Goal: Task Accomplishment & Management: Complete application form

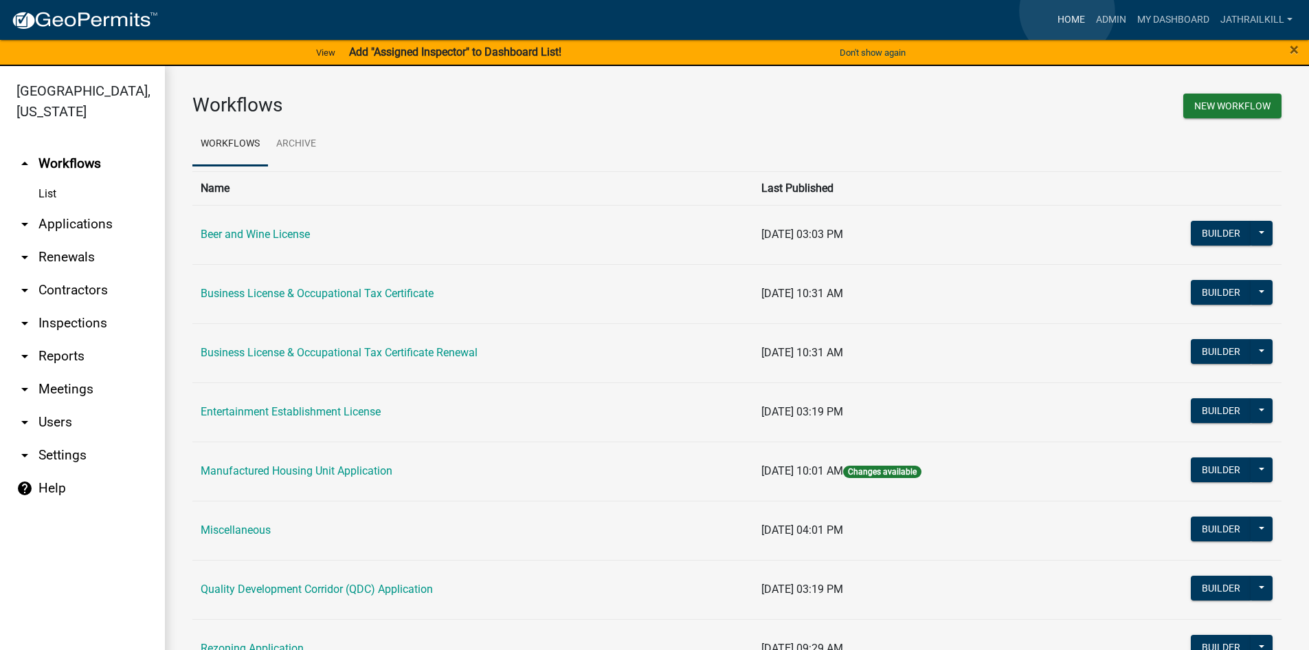
click at [1067, 11] on link "Home" at bounding box center [1071, 20] width 38 height 26
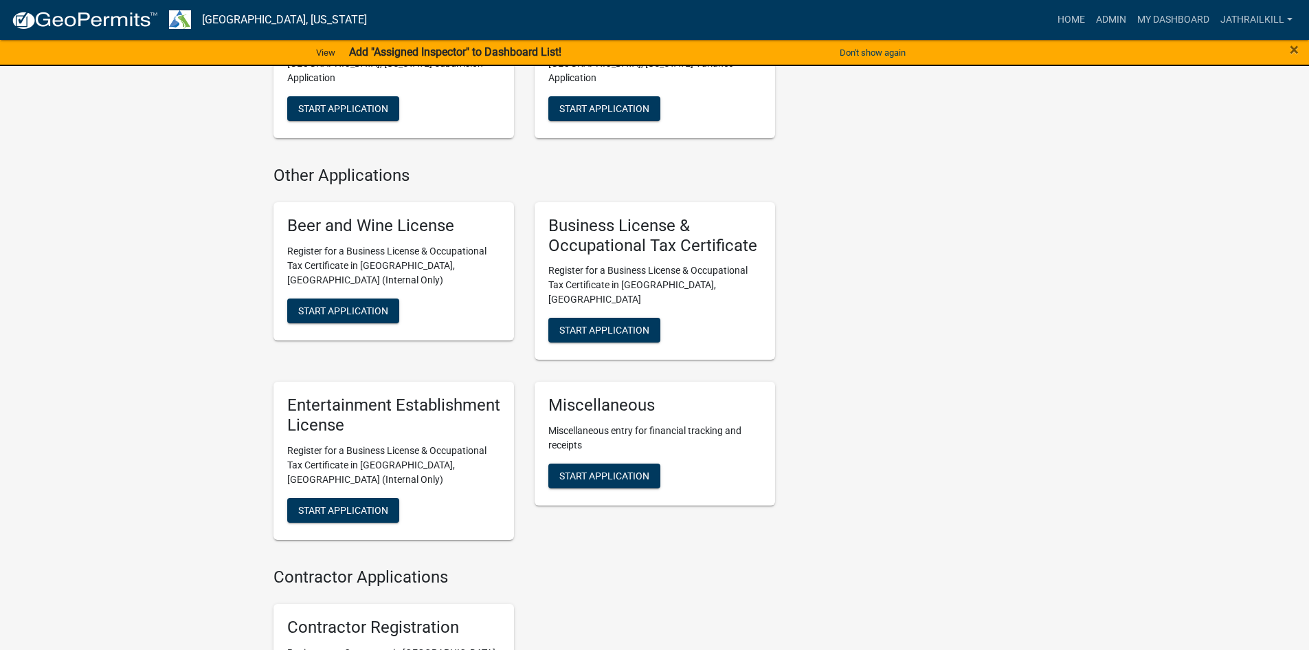
scroll to position [1100, 0]
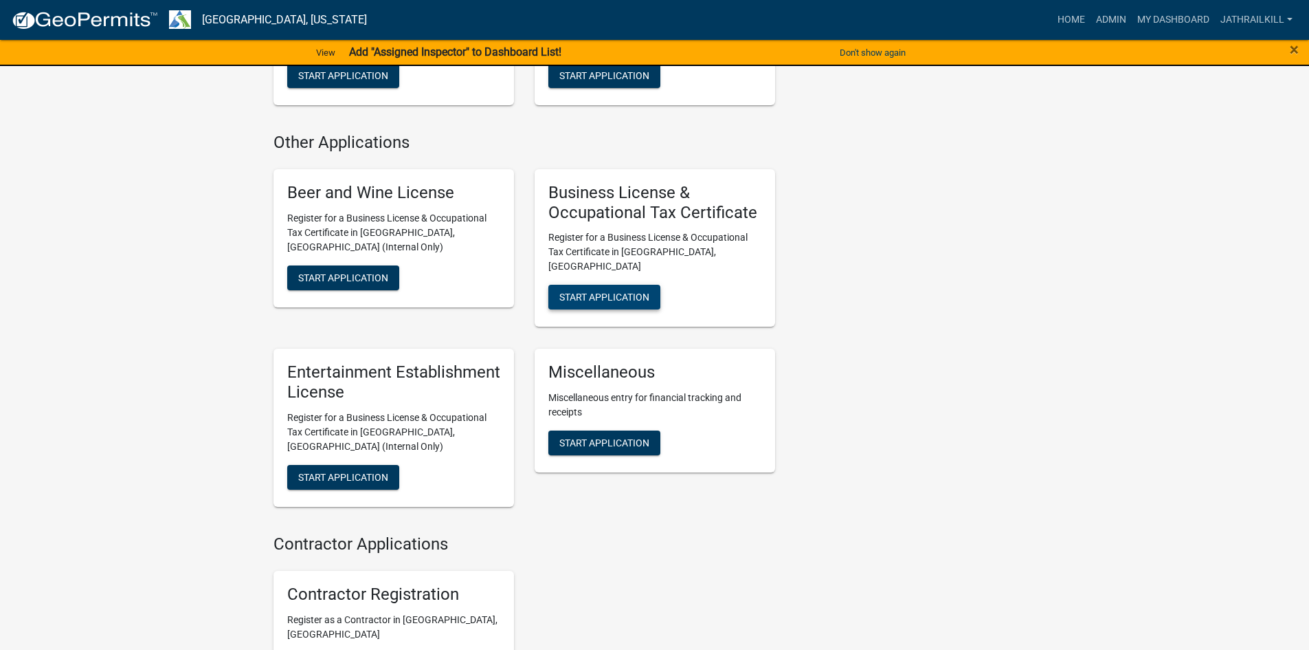
click at [643, 291] on span "Start Application" at bounding box center [605, 296] width 90 height 11
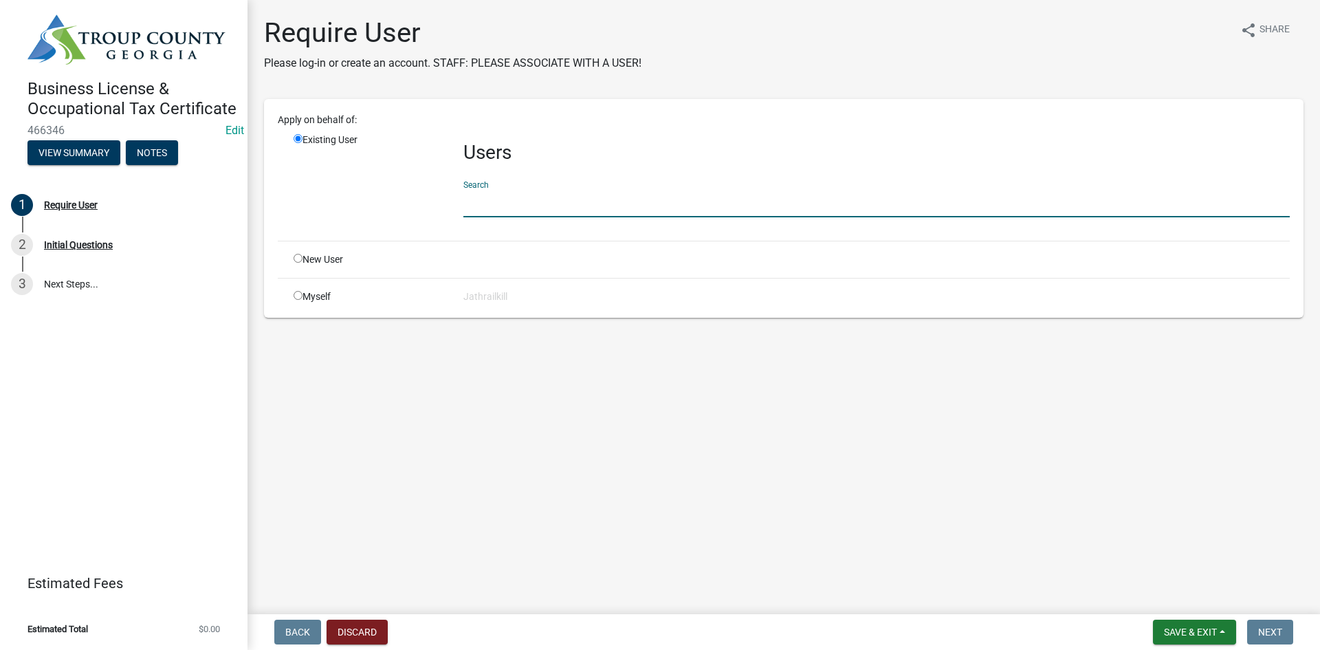
click at [540, 199] on input "text" at bounding box center [876, 203] width 826 height 28
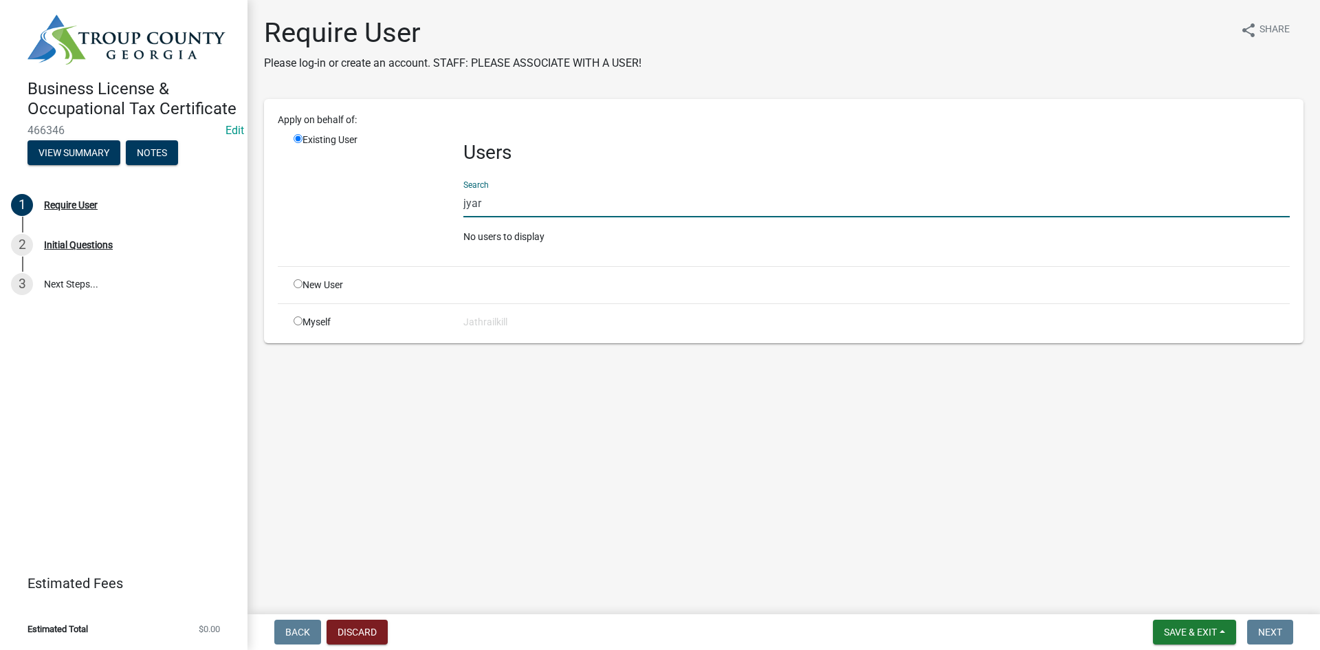
type input "jyar"
click at [300, 286] on input "radio" at bounding box center [298, 283] width 9 height 9
radio input "true"
radio input "false"
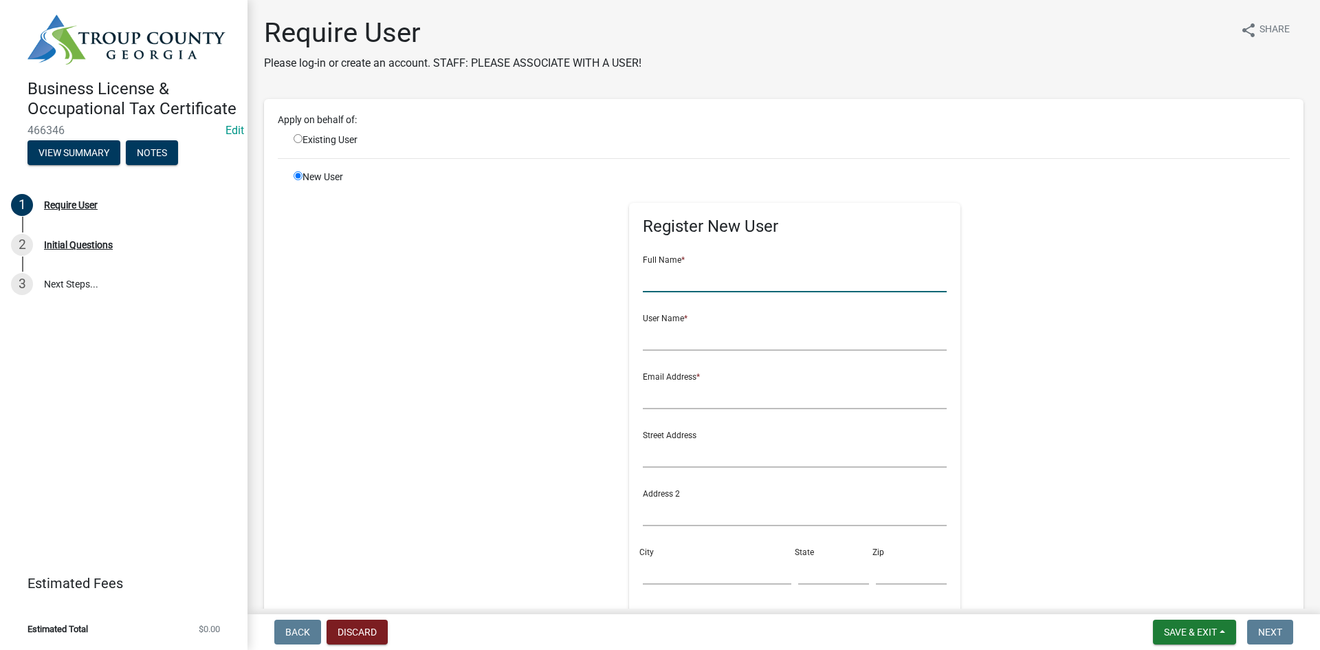
click at [655, 279] on input "text" at bounding box center [795, 278] width 304 height 28
type input "[PERSON_NAME] Yarbrough594"
click at [678, 331] on input "text" at bounding box center [795, 336] width 304 height 28
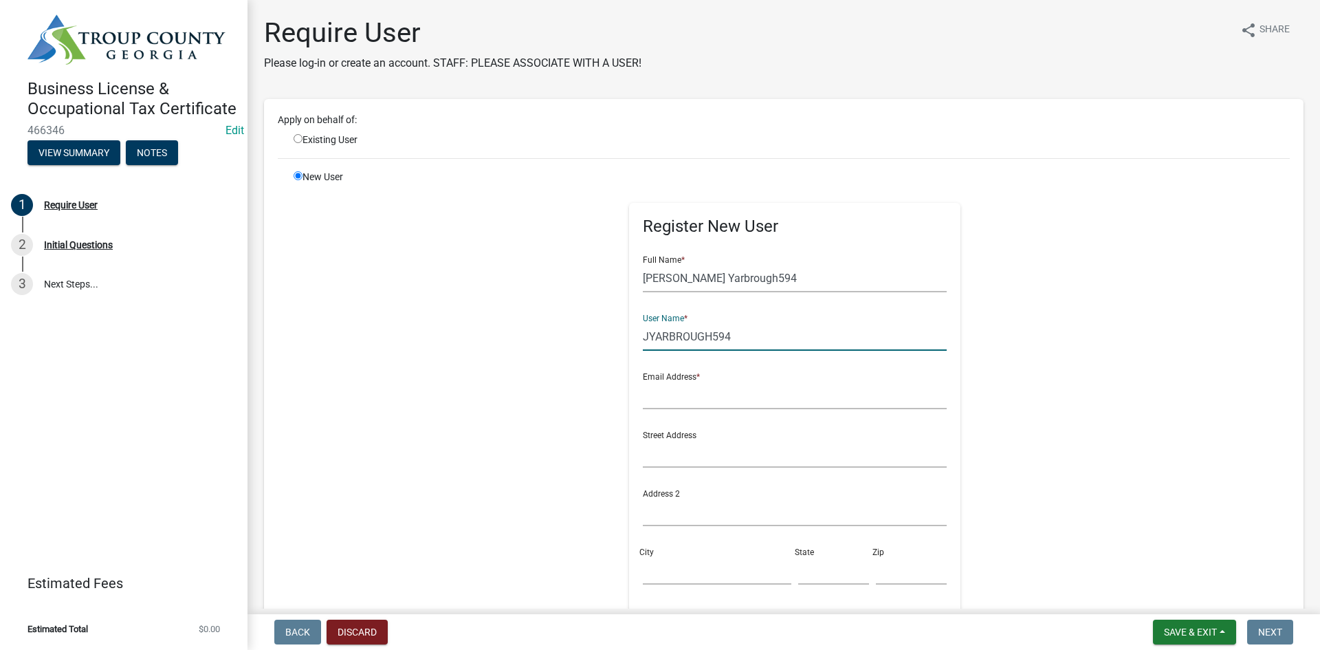
type input "JYARBROUGH594"
click at [780, 270] on input "[PERSON_NAME] Yarbrough594" at bounding box center [795, 278] width 304 height 28
type input "[PERSON_NAME]"
click at [721, 402] on input "text" at bounding box center [795, 395] width 304 height 28
type input "J"
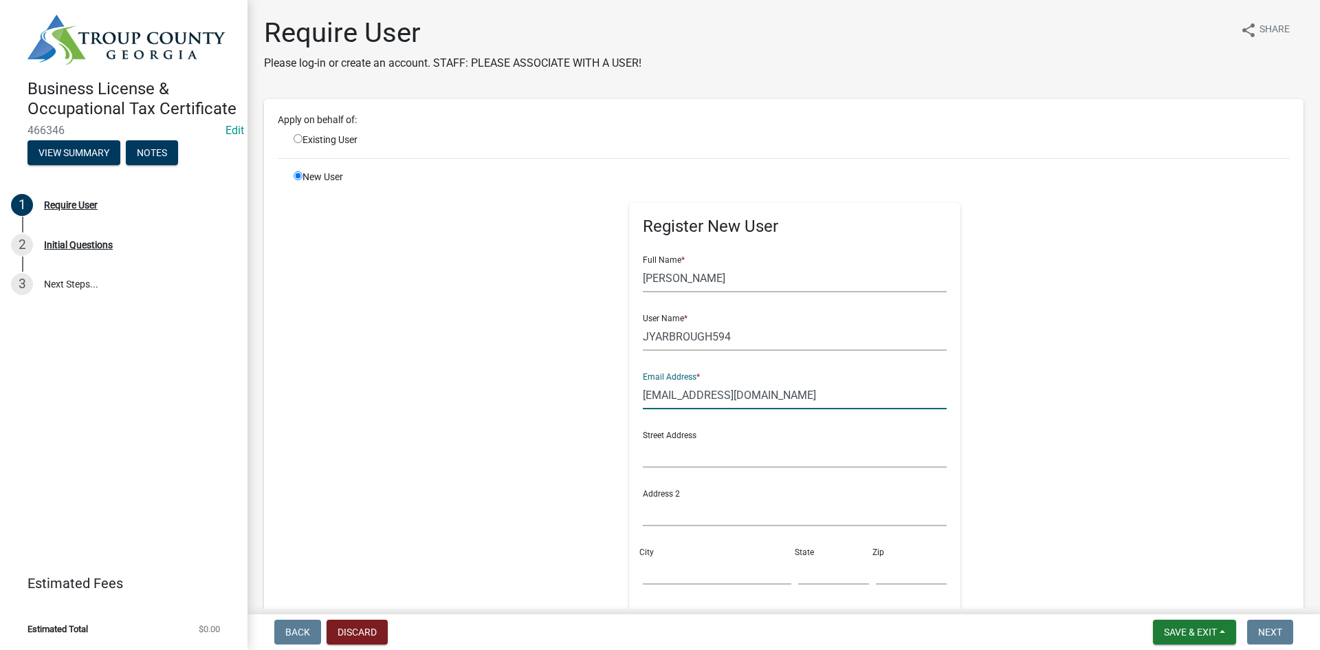
type input "[EMAIL_ADDRESS][DOMAIN_NAME]"
drag, startPoint x: 698, startPoint y: 461, endPoint x: 685, endPoint y: 463, distance: 13.2
click at [698, 461] on input "text" at bounding box center [795, 453] width 304 height 28
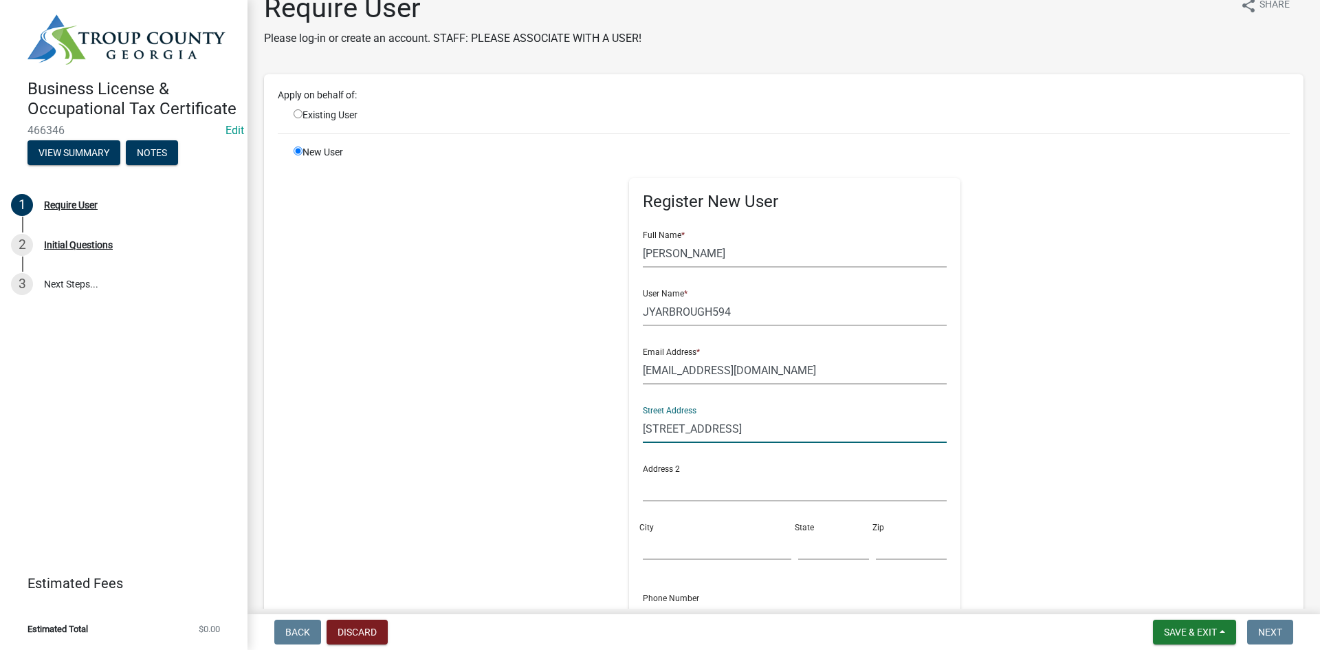
scroll to position [69, 0]
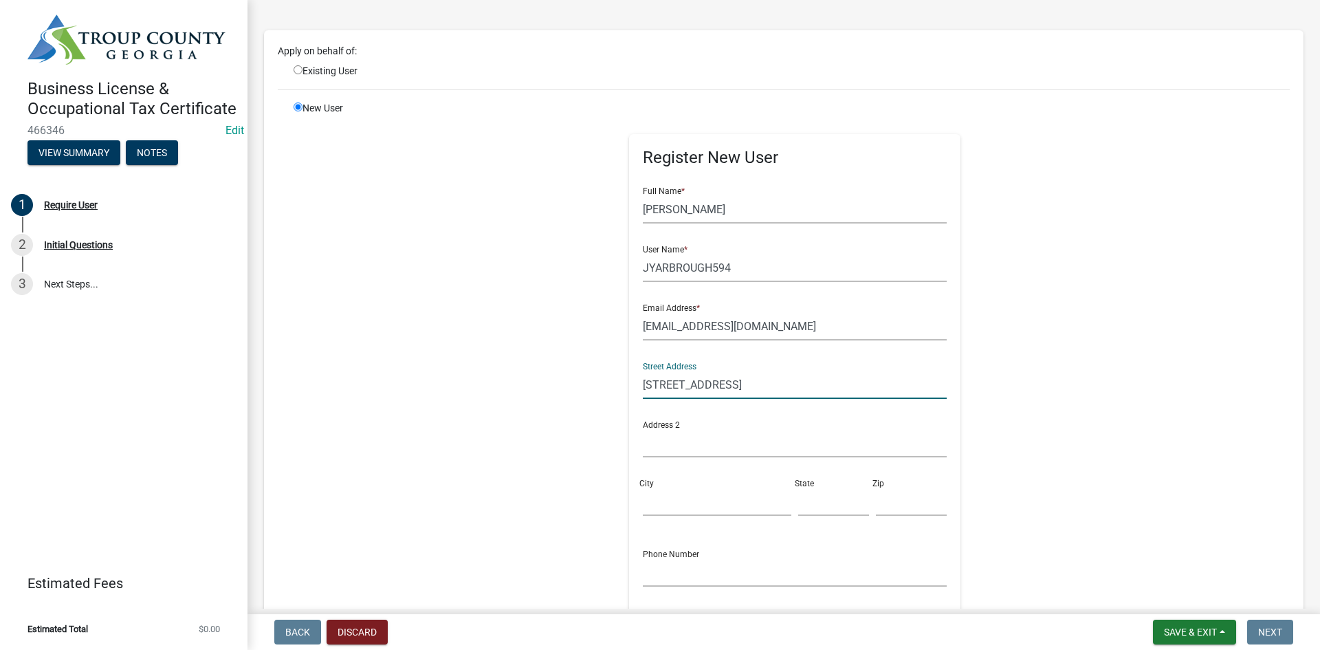
type input "[STREET_ADDRESS]"
click at [680, 442] on input "text" at bounding box center [795, 443] width 304 height 28
click at [643, 503] on input "City" at bounding box center [717, 501] width 148 height 28
type input "LaGrange"
click at [805, 507] on input "text" at bounding box center [833, 501] width 71 height 28
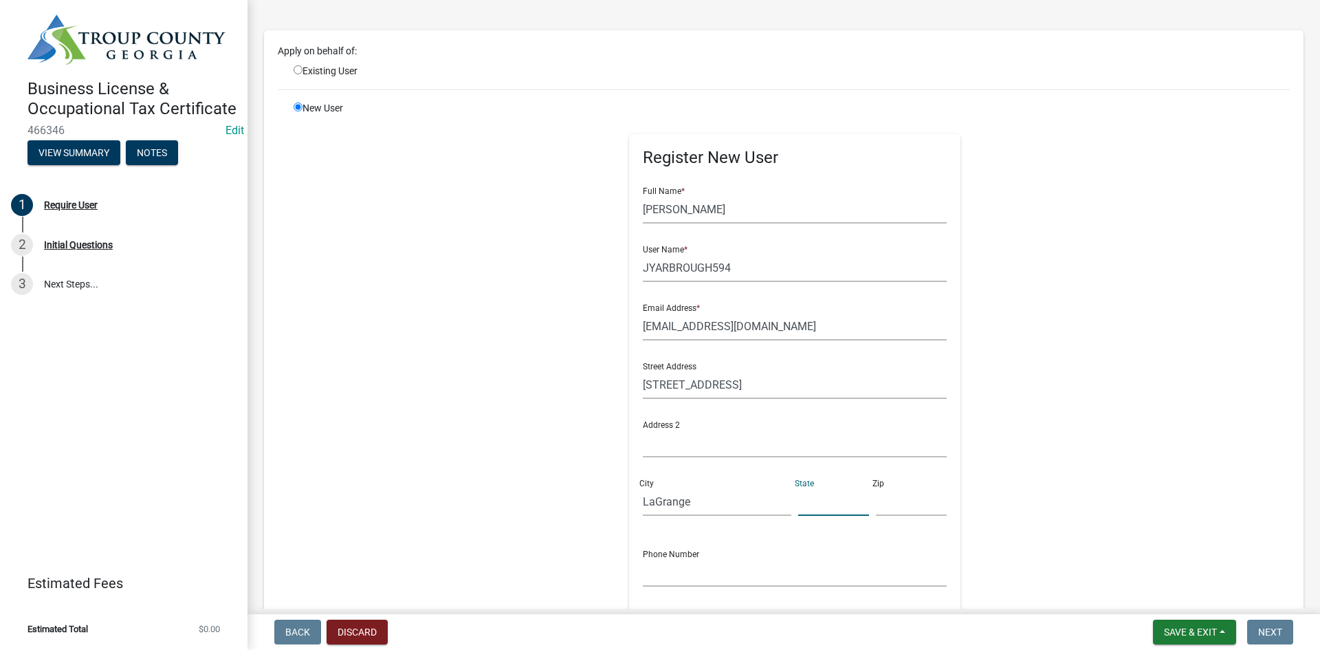
type input "GA"
click at [895, 495] on input "text" at bounding box center [911, 501] width 71 height 28
type input "30240"
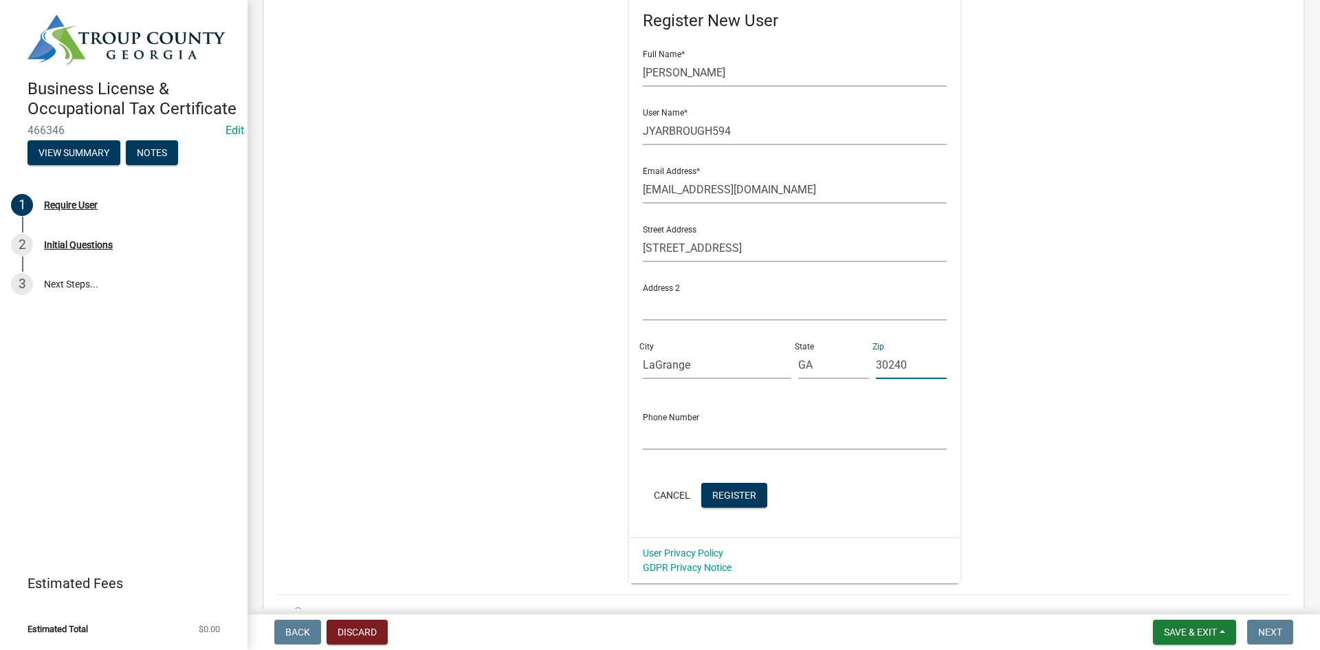
scroll to position [206, 0]
click at [730, 421] on input "text" at bounding box center [795, 435] width 304 height 28
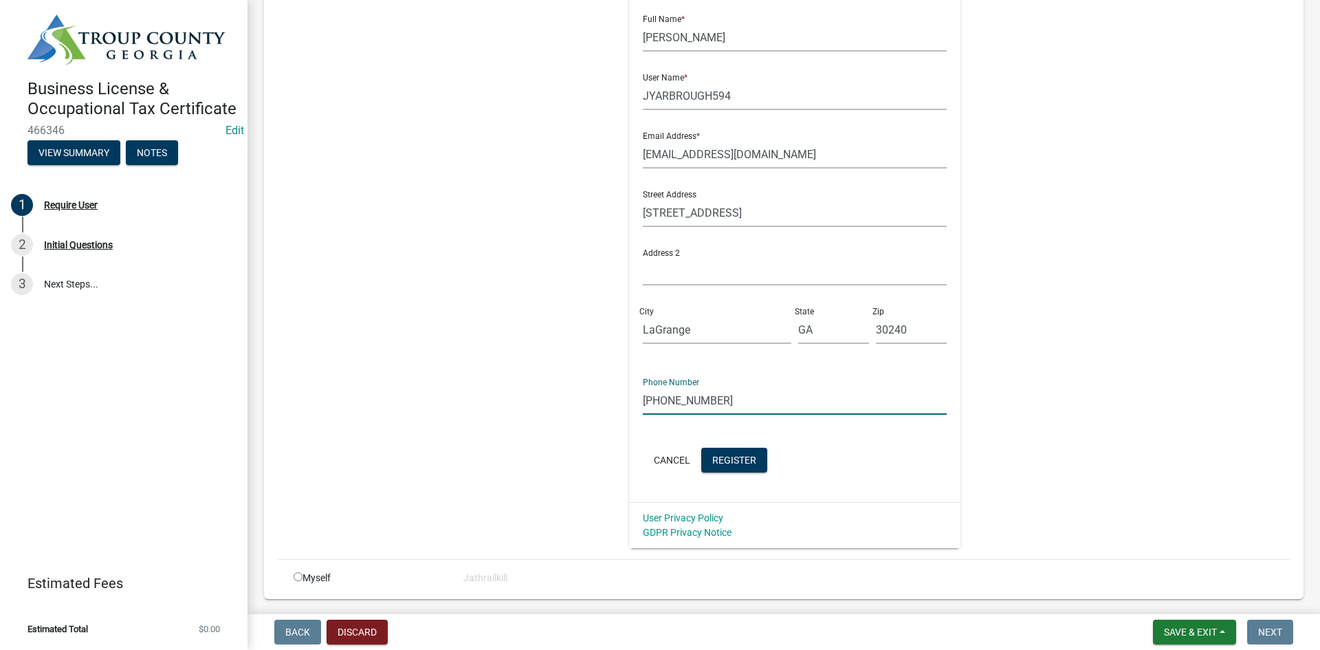
scroll to position [275, 0]
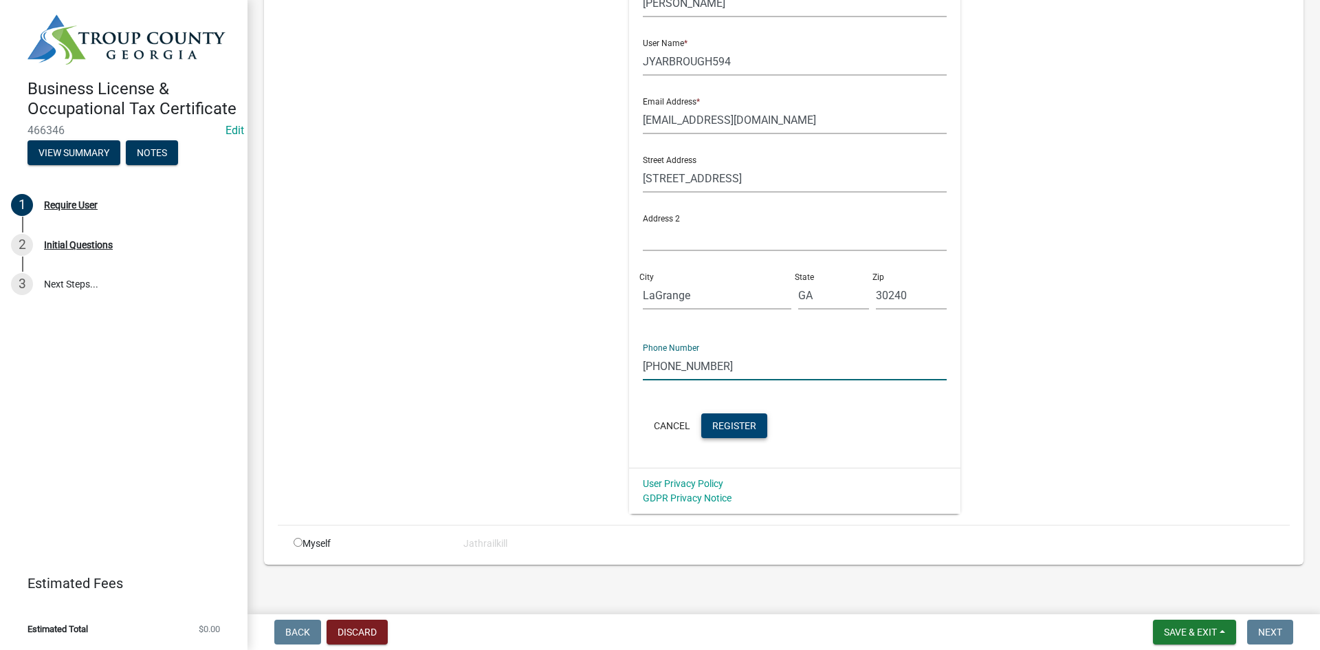
type input "[PHONE_NUMBER]"
click at [735, 424] on span "Register" at bounding box center [734, 424] width 44 height 11
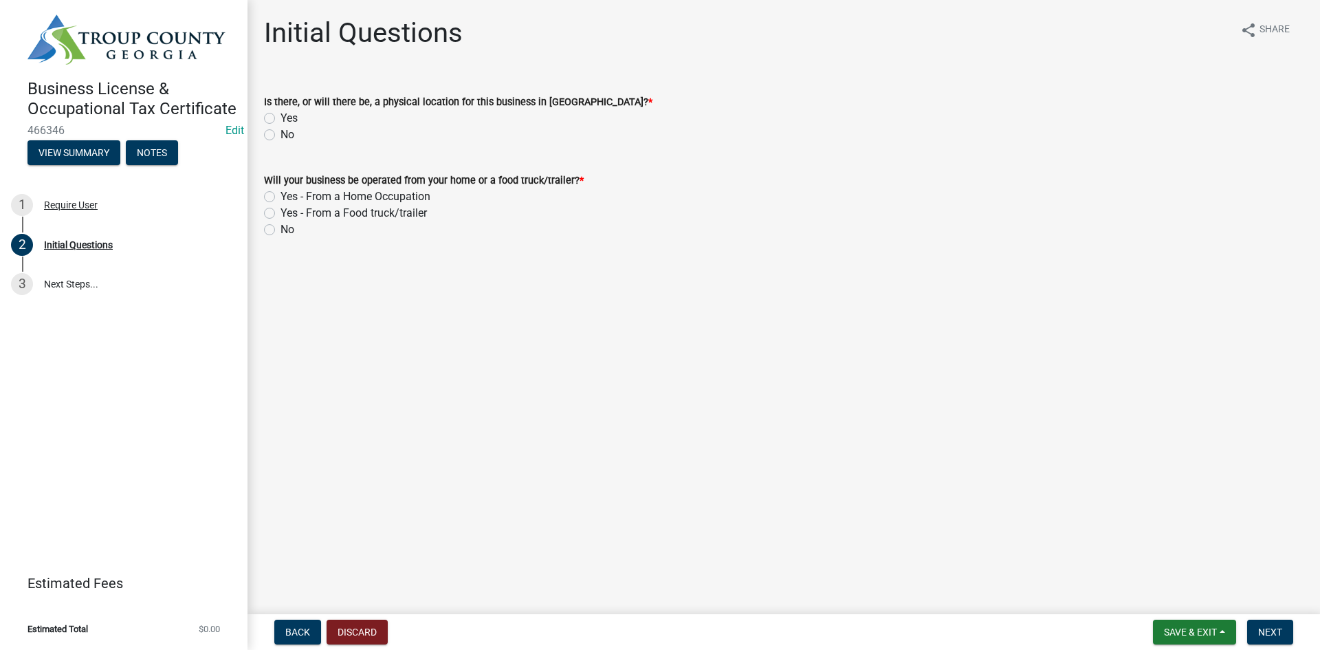
click at [280, 120] on label "Yes" at bounding box center [288, 118] width 17 height 16
click at [280, 119] on input "Yes" at bounding box center [284, 114] width 9 height 9
radio input "true"
click at [280, 199] on label "Yes - From a Home Occupation" at bounding box center [355, 196] width 150 height 16
click at [280, 197] on input "Yes - From a Home Occupation" at bounding box center [284, 192] width 9 height 9
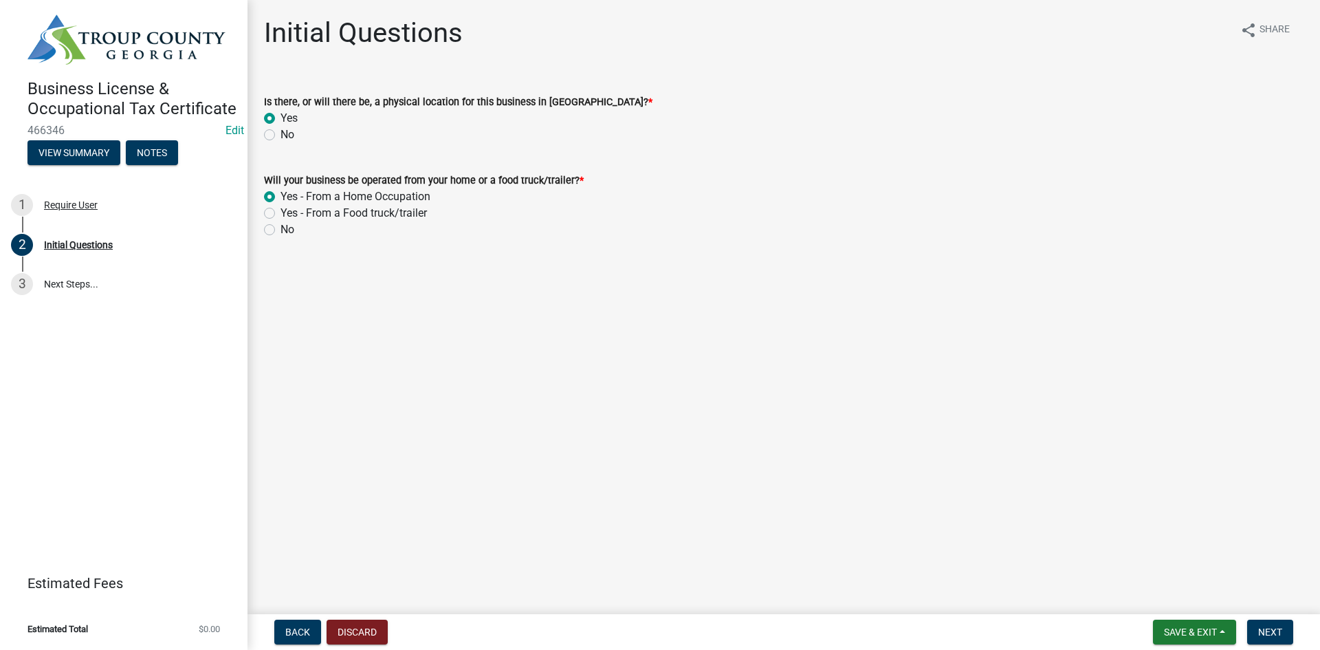
radio input "true"
click at [1267, 631] on span "Next" at bounding box center [1270, 631] width 24 height 11
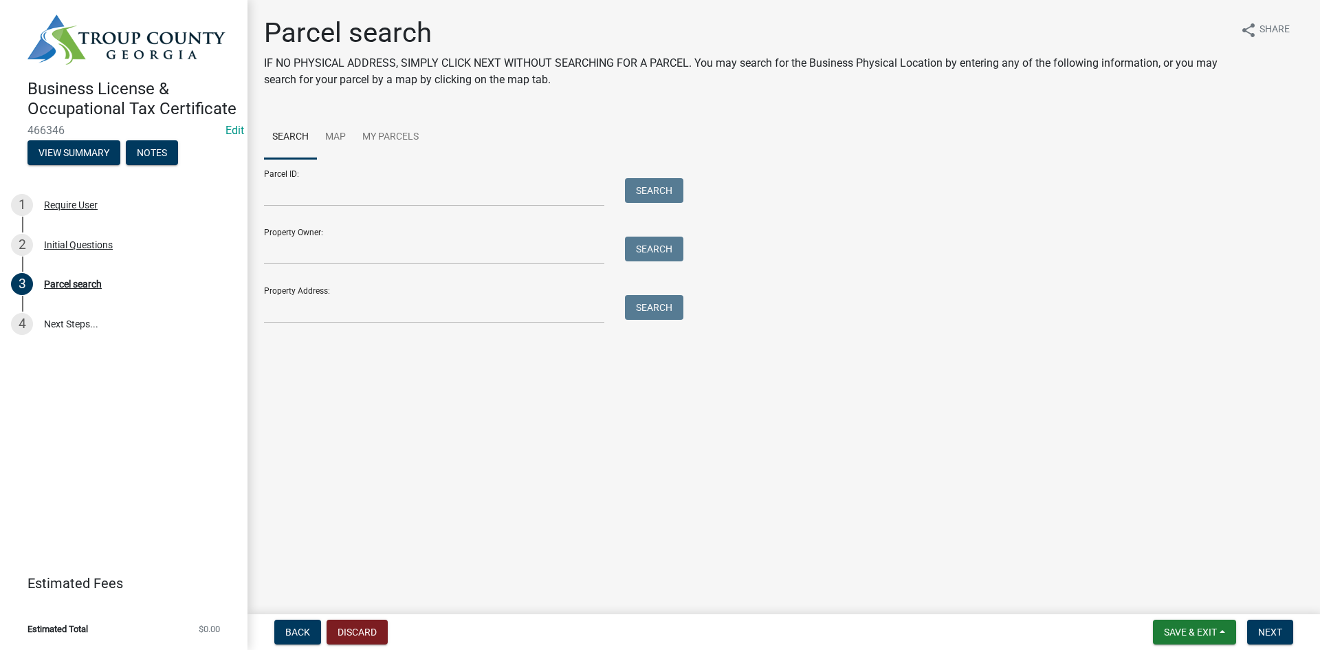
click at [374, 345] on main "Parcel search IF NO PHYSICAL ADDRESS, SIMPLY CLICK NEXT WITHOUT SEARCHING FOR A…" at bounding box center [783, 304] width 1072 height 608
click at [377, 307] on input "Property Address:" at bounding box center [434, 309] width 340 height 28
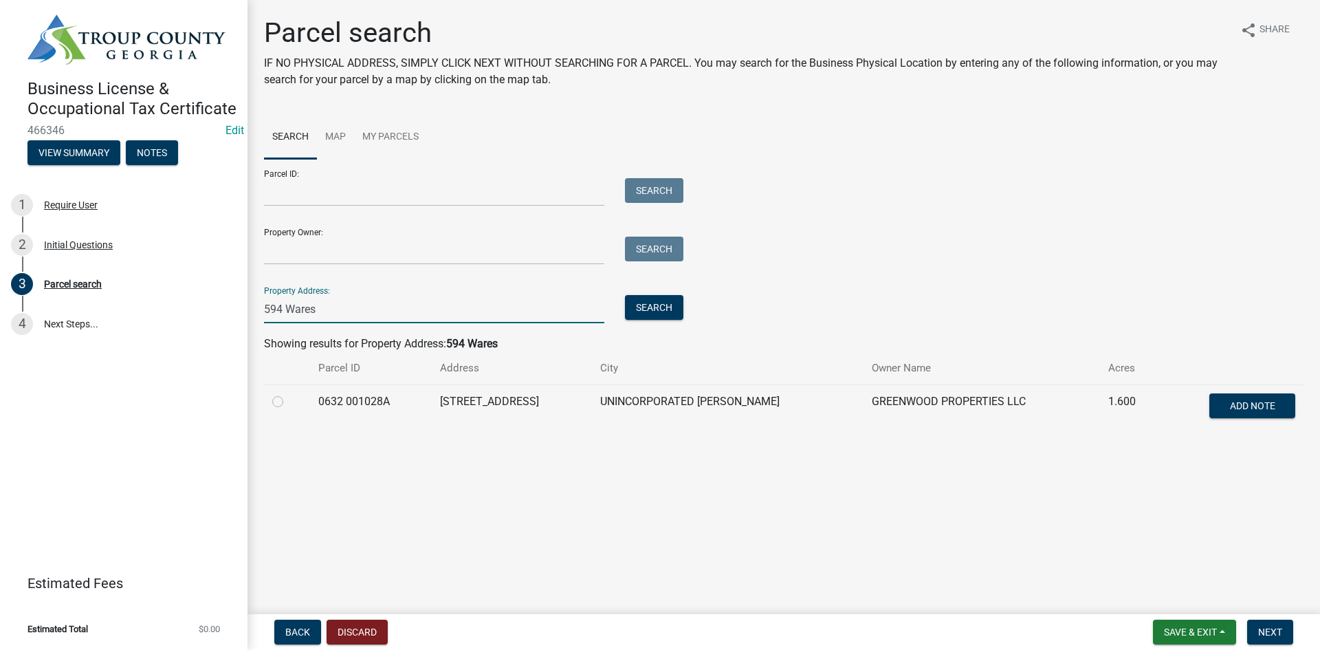
type input "594 Wares"
click at [289, 393] on label at bounding box center [289, 393] width 0 height 0
click at [289, 402] on 001028A "radio" at bounding box center [293, 397] width 9 height 9
radio 001028A "true"
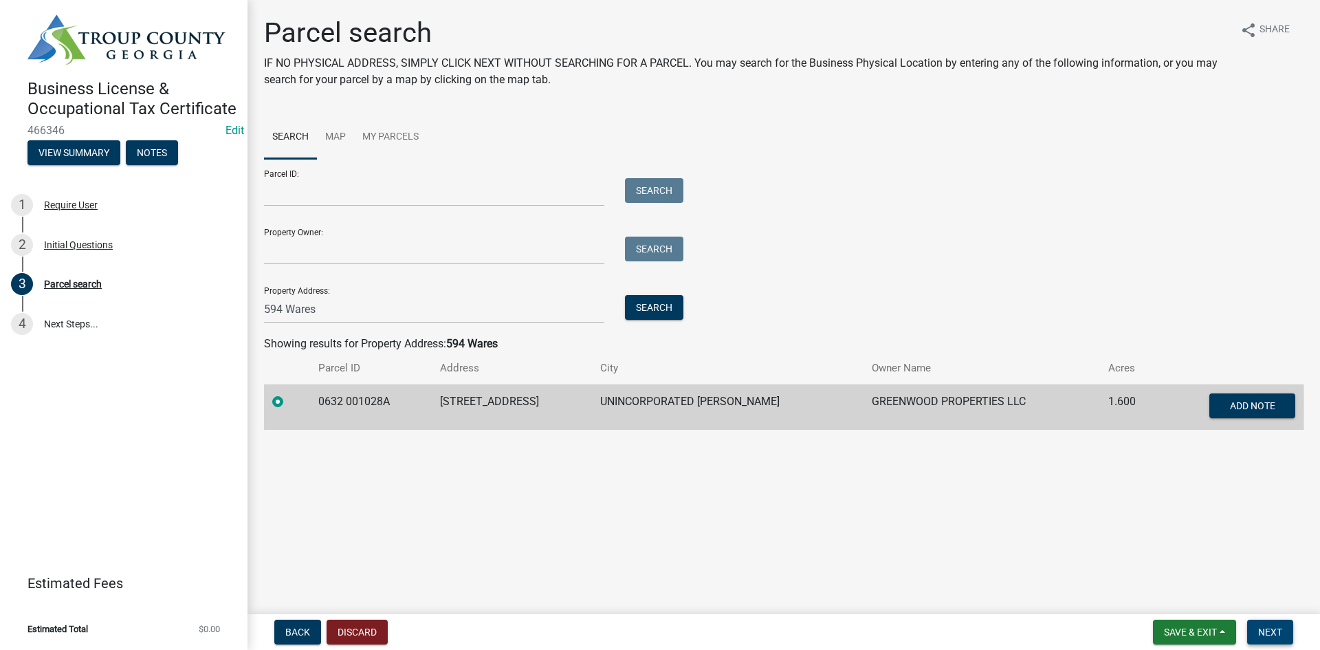
click at [1261, 632] on span "Next" at bounding box center [1270, 631] width 24 height 11
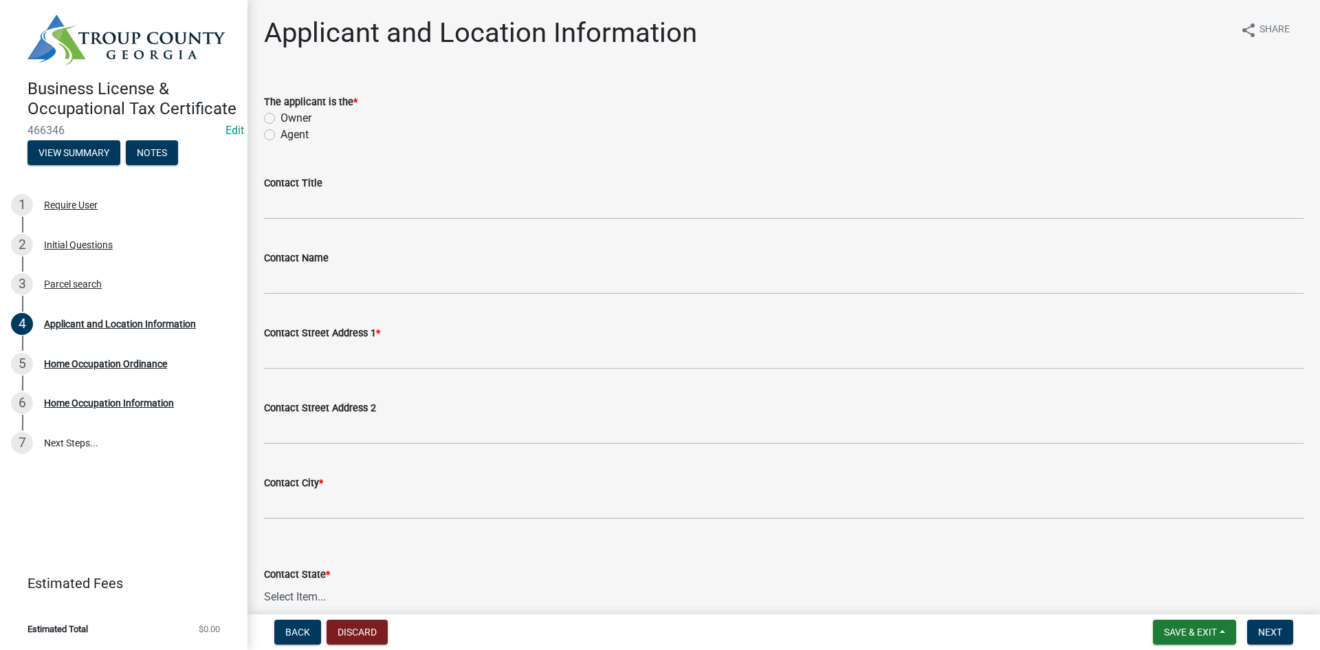
click at [279, 112] on div "Owner" at bounding box center [783, 118] width 1039 height 16
click at [280, 116] on label "Owner" at bounding box center [295, 118] width 31 height 16
click at [280, 116] on input "Owner" at bounding box center [284, 114] width 9 height 9
radio input "true"
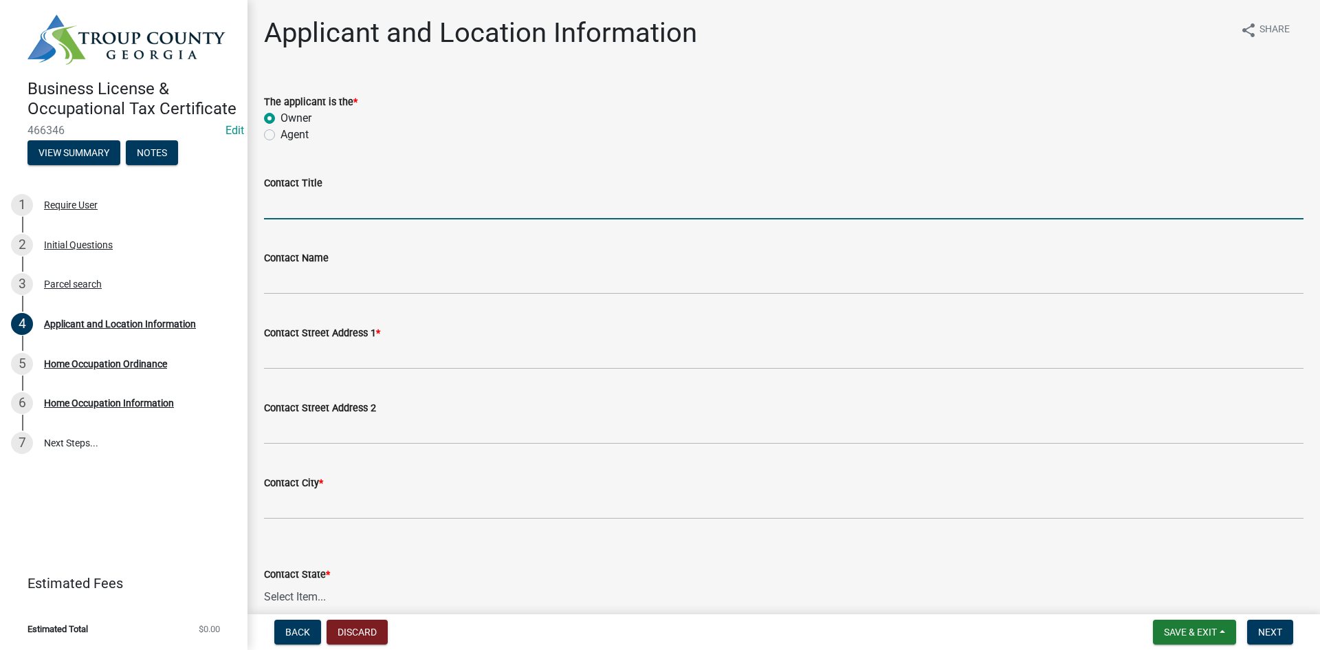
click at [342, 210] on input "Contact Title" at bounding box center [783, 205] width 1039 height 28
type input "Business Owner"
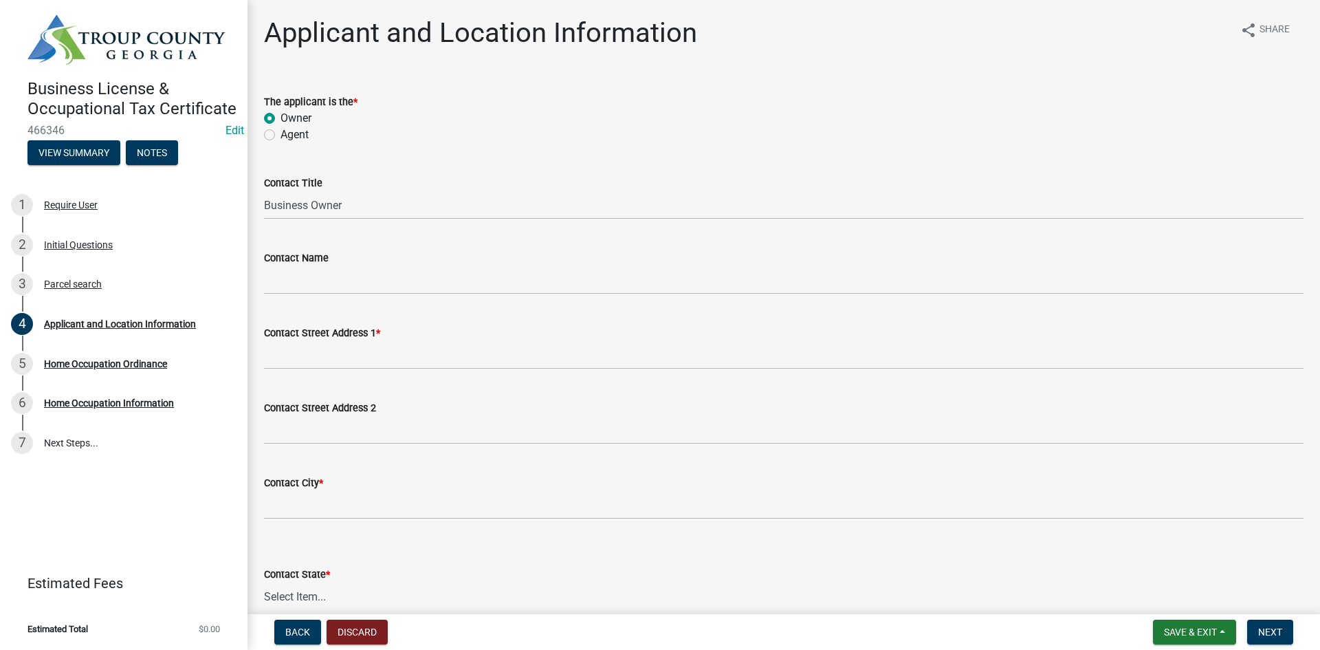
click at [373, 262] on div "Contact Name" at bounding box center [783, 258] width 1039 height 16
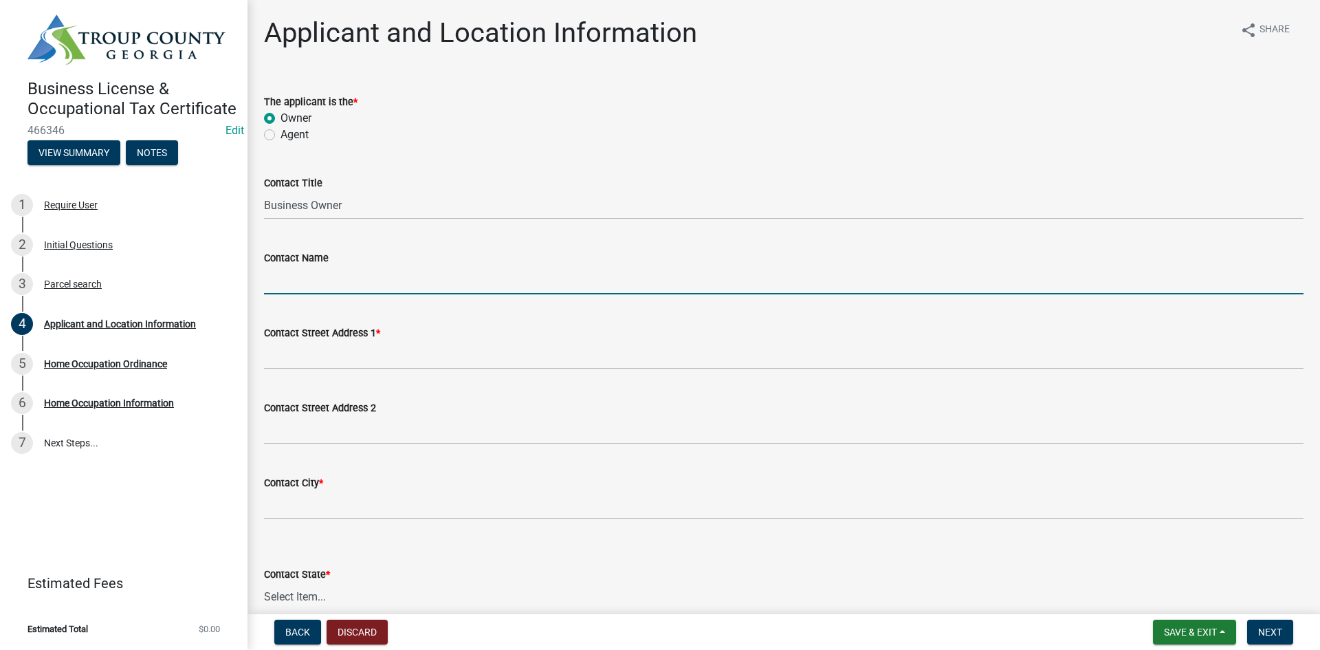
click at [375, 273] on input "Contact Name" at bounding box center [783, 280] width 1039 height 28
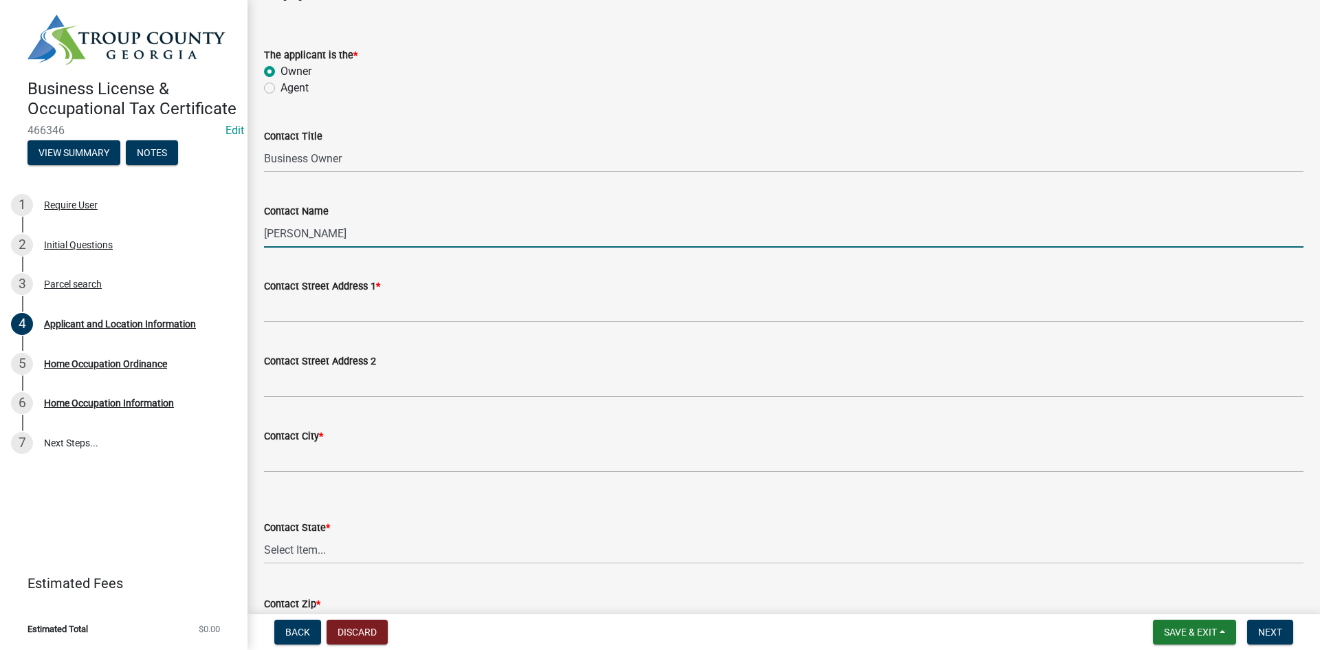
scroll to position [69, 0]
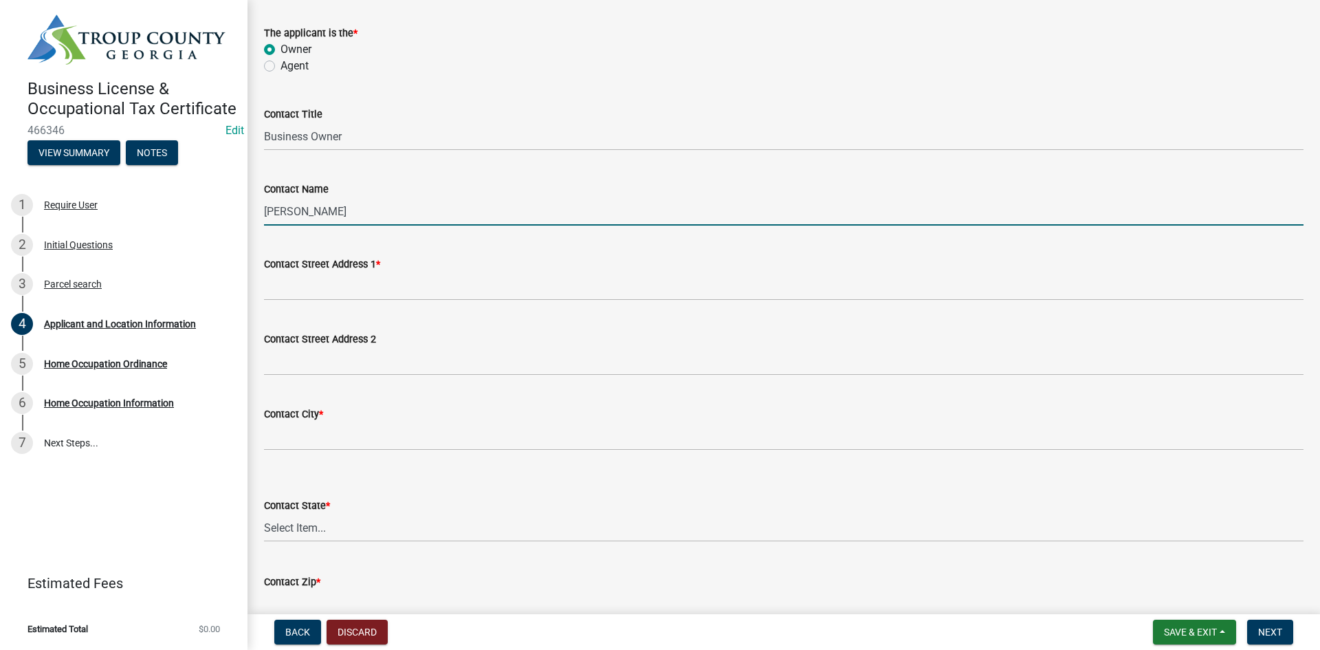
type input "[PERSON_NAME]"
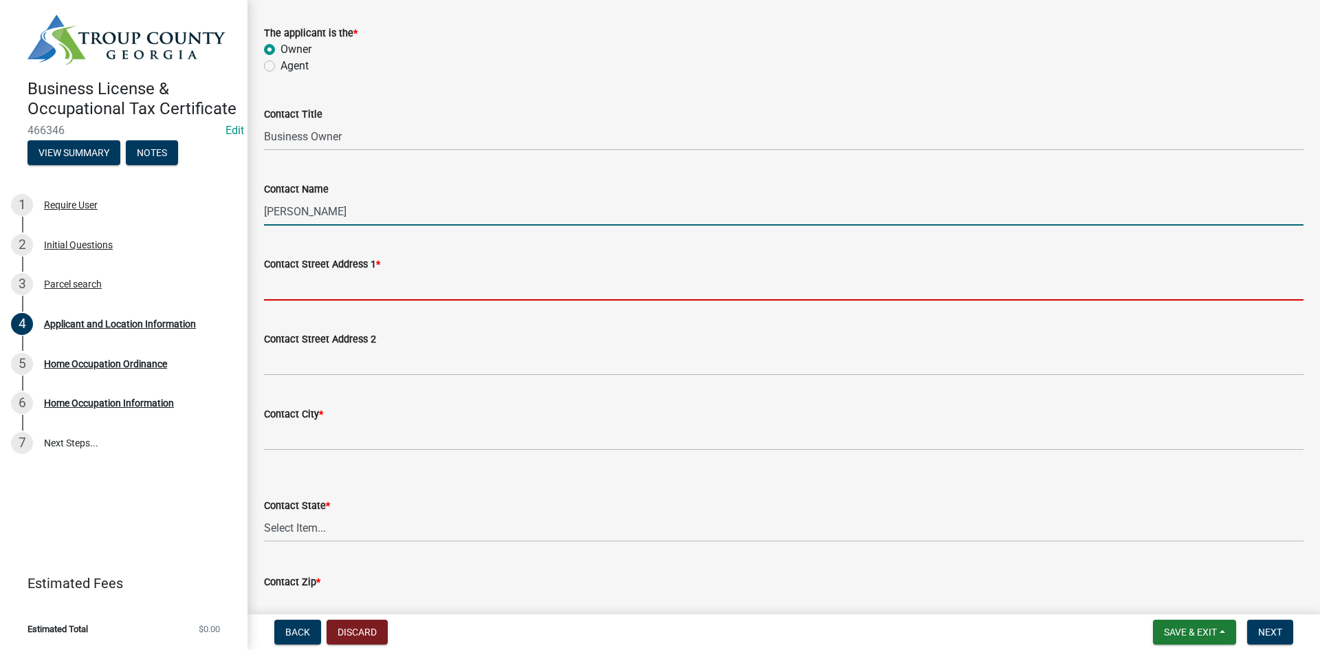
click at [375, 280] on input "Contact Street Address 1 *" at bounding box center [783, 286] width 1039 height 28
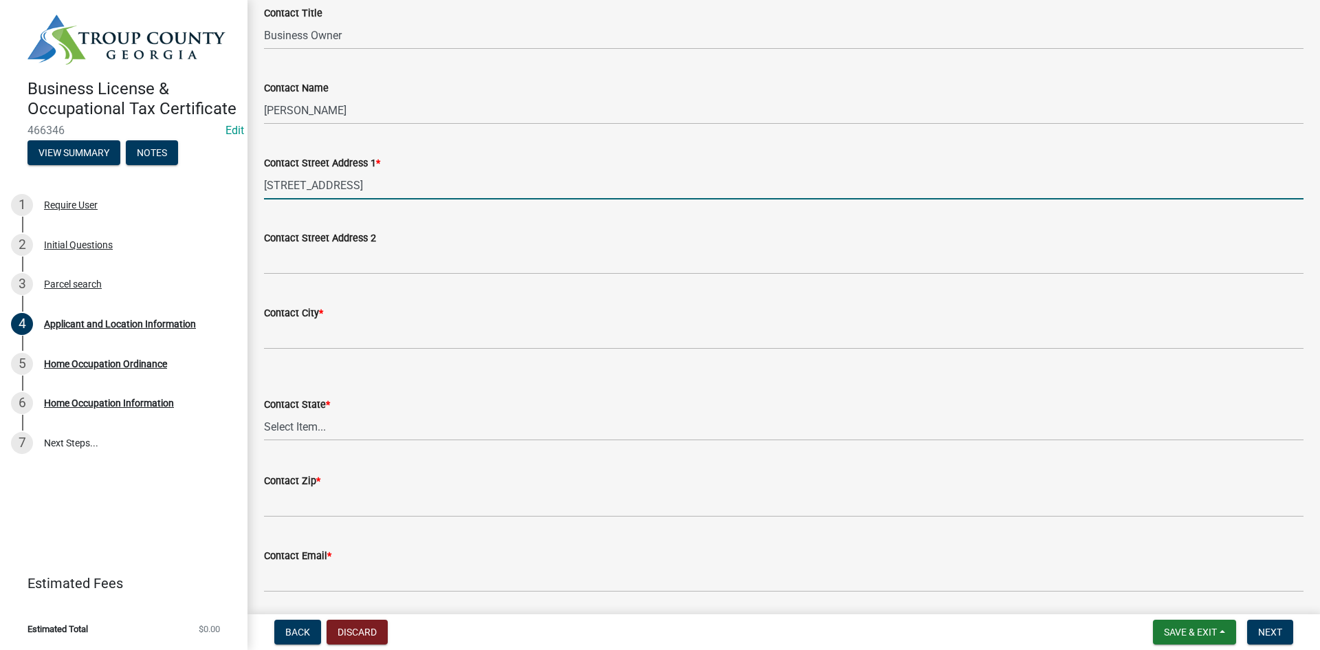
scroll to position [344, 0]
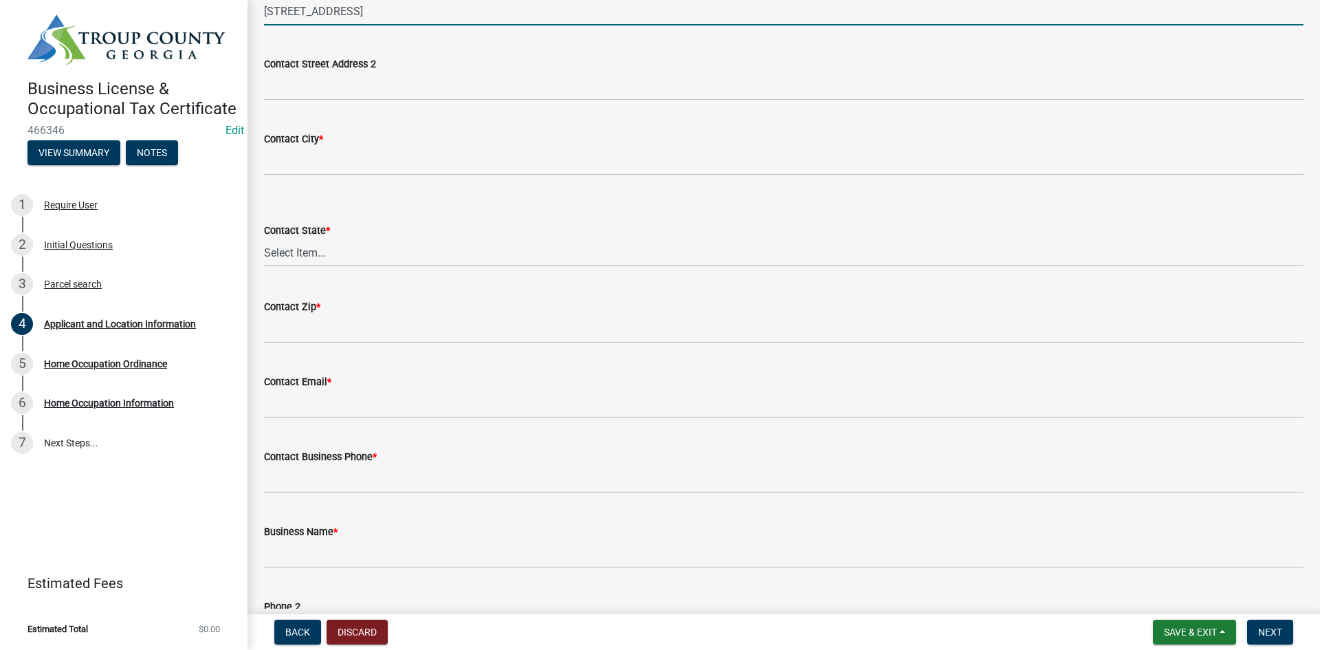
type input "[STREET_ADDRESS]"
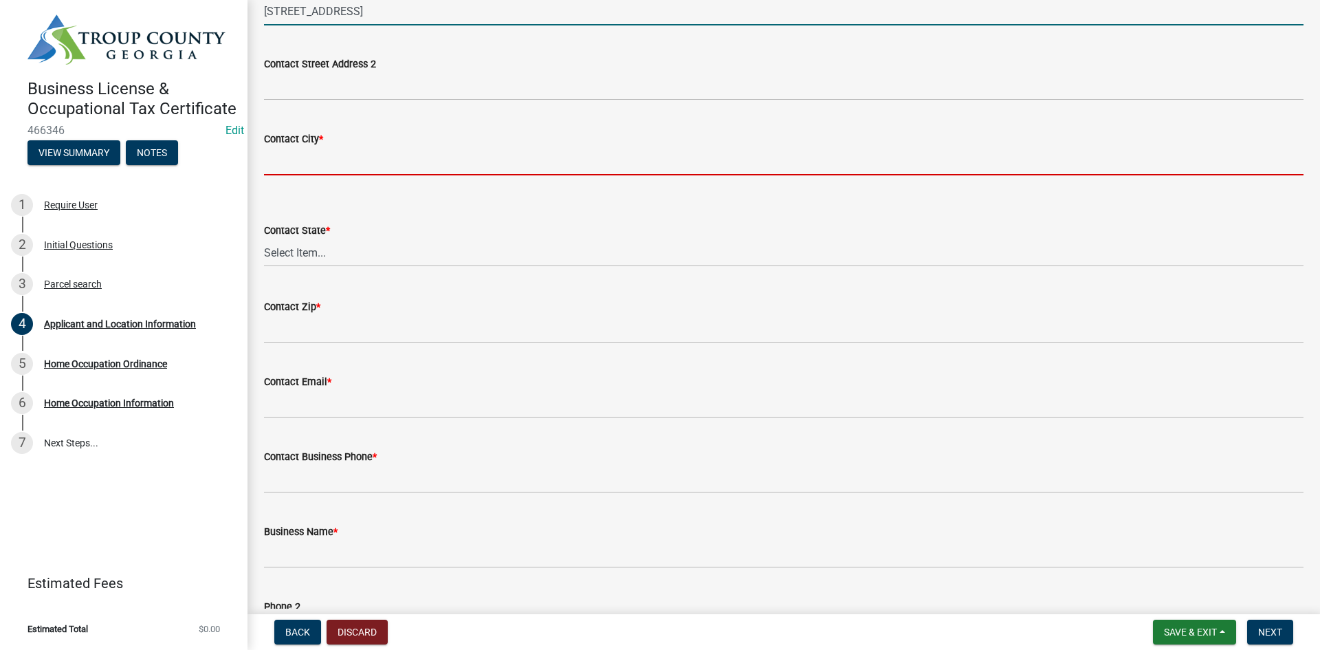
drag, startPoint x: 384, startPoint y: 159, endPoint x: 378, endPoint y: 169, distance: 11.7
click at [384, 159] on input "Contact City *" at bounding box center [783, 161] width 1039 height 28
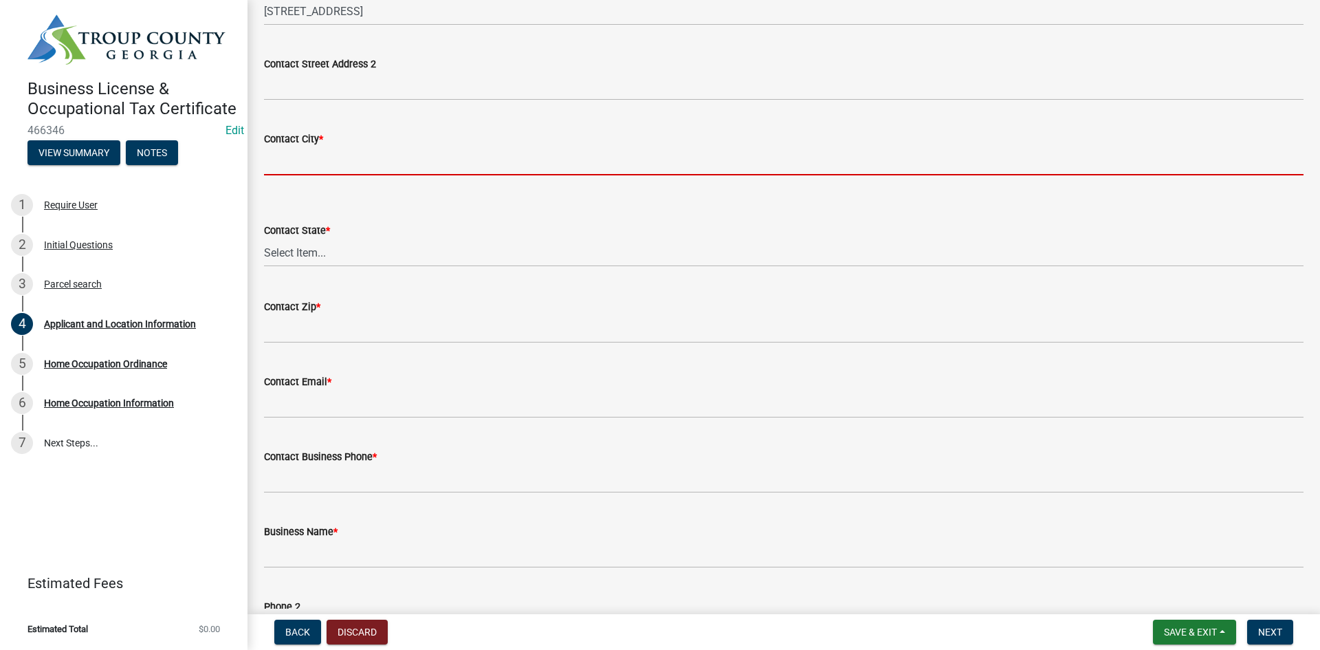
type input "LaGrange"
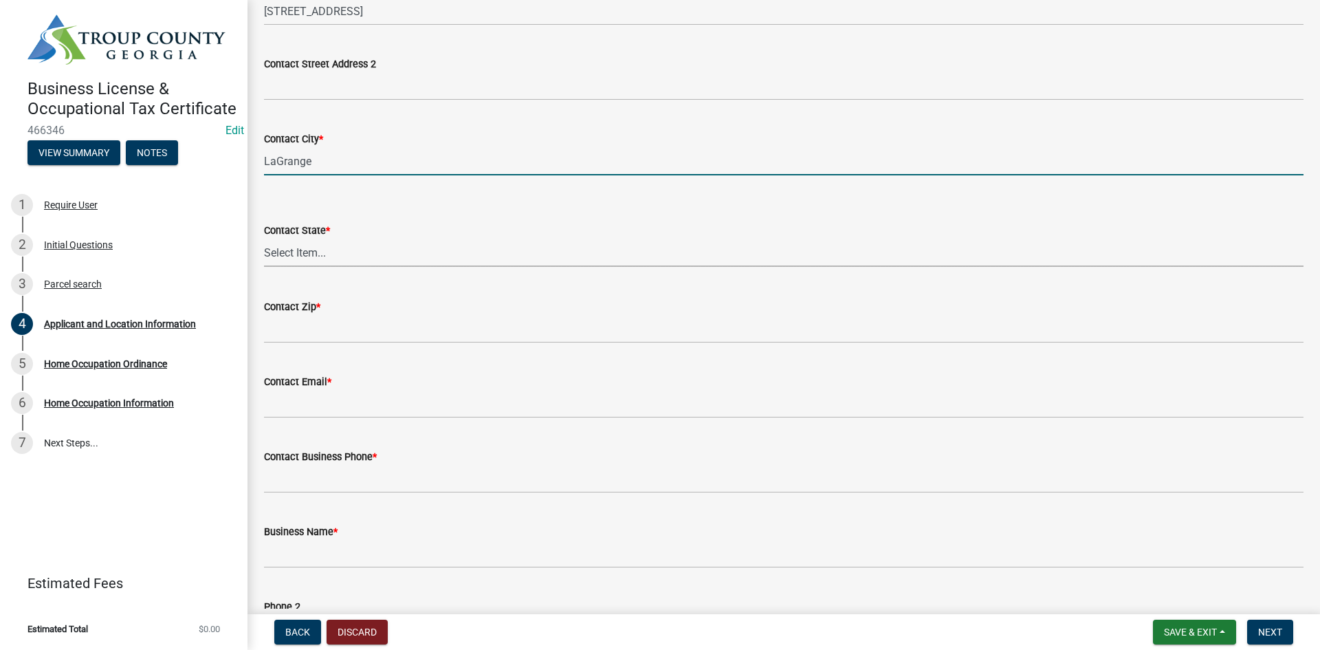
click at [340, 247] on select "Select Item... [US_STATE] [US_STATE] [US_STATE] [US_STATE] [US_STATE] [US_STATE…" at bounding box center [783, 253] width 1039 height 28
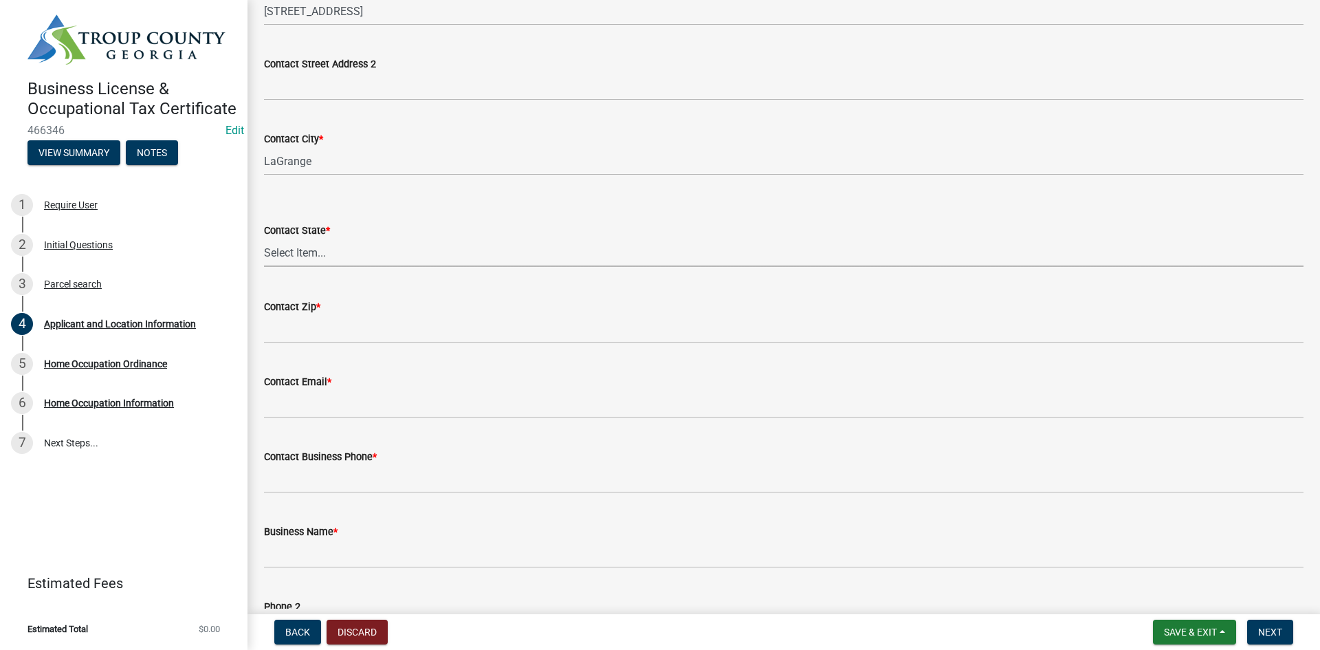
select select "GA"
click at [264, 239] on select "Select Item... [US_STATE] [US_STATE] [US_STATE] [US_STATE] [US_STATE] [US_STATE…" at bounding box center [783, 253] width 1039 height 28
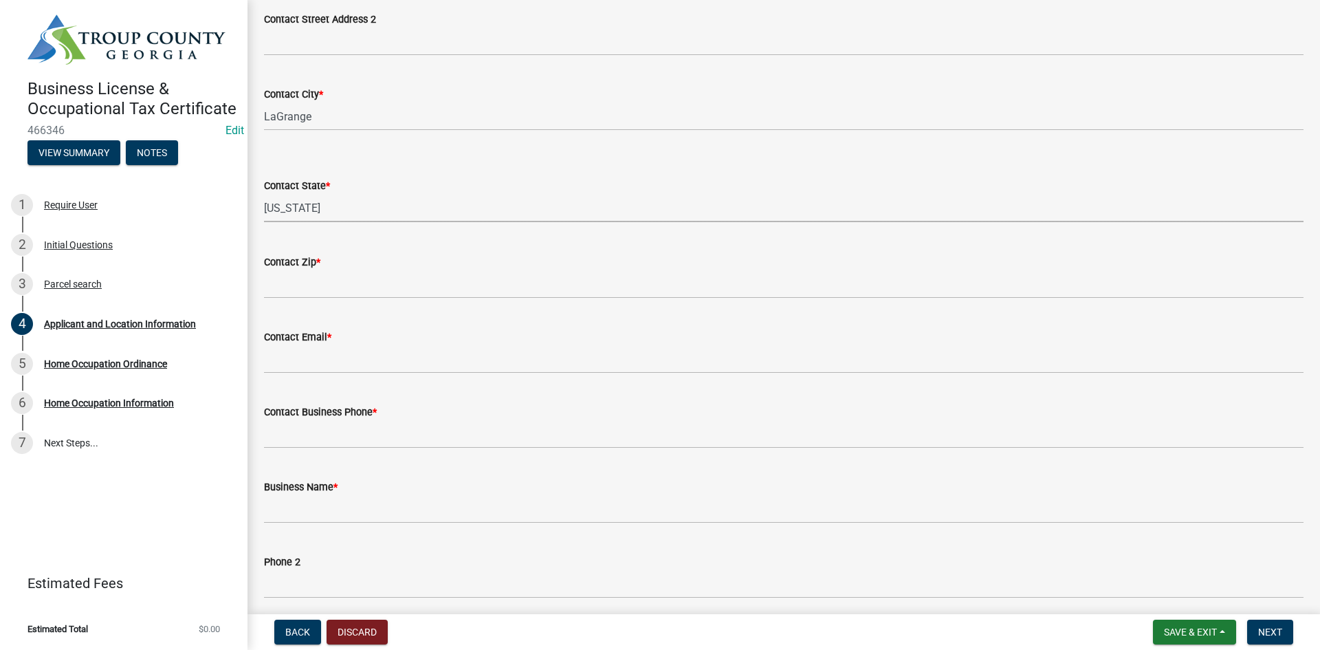
scroll to position [412, 0]
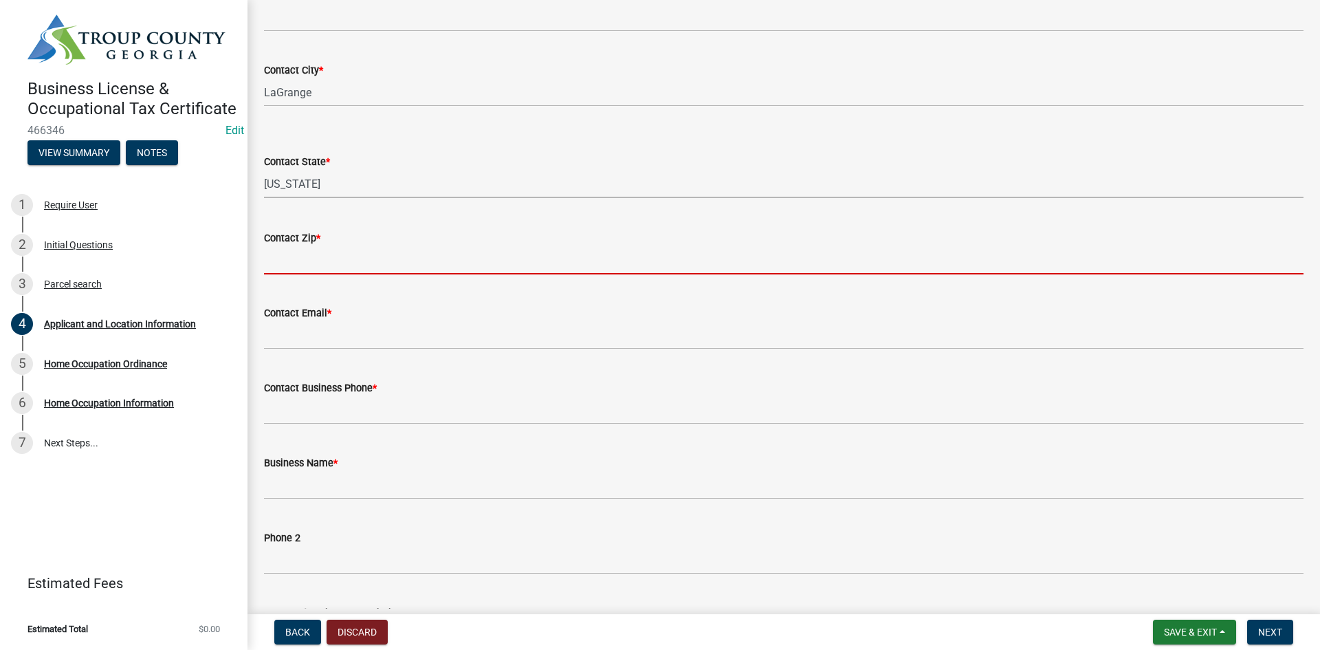
click at [366, 268] on input "Contact Zip *" at bounding box center [783, 260] width 1039 height 28
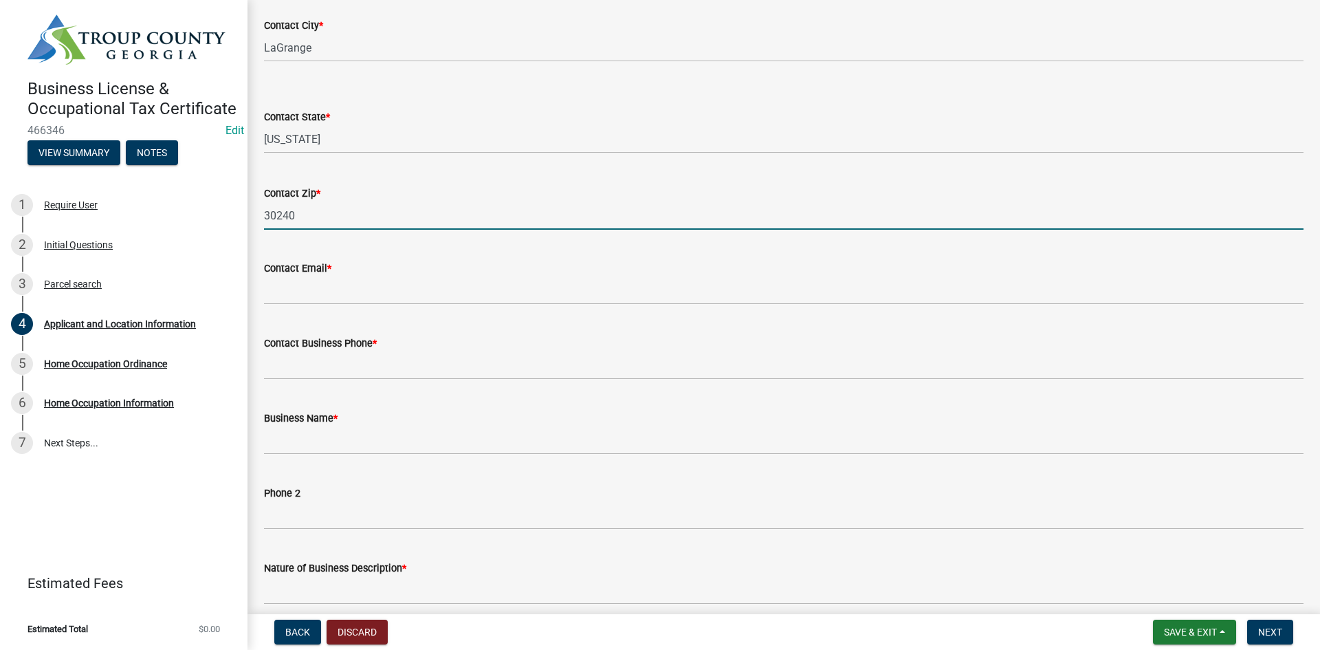
scroll to position [481, 0]
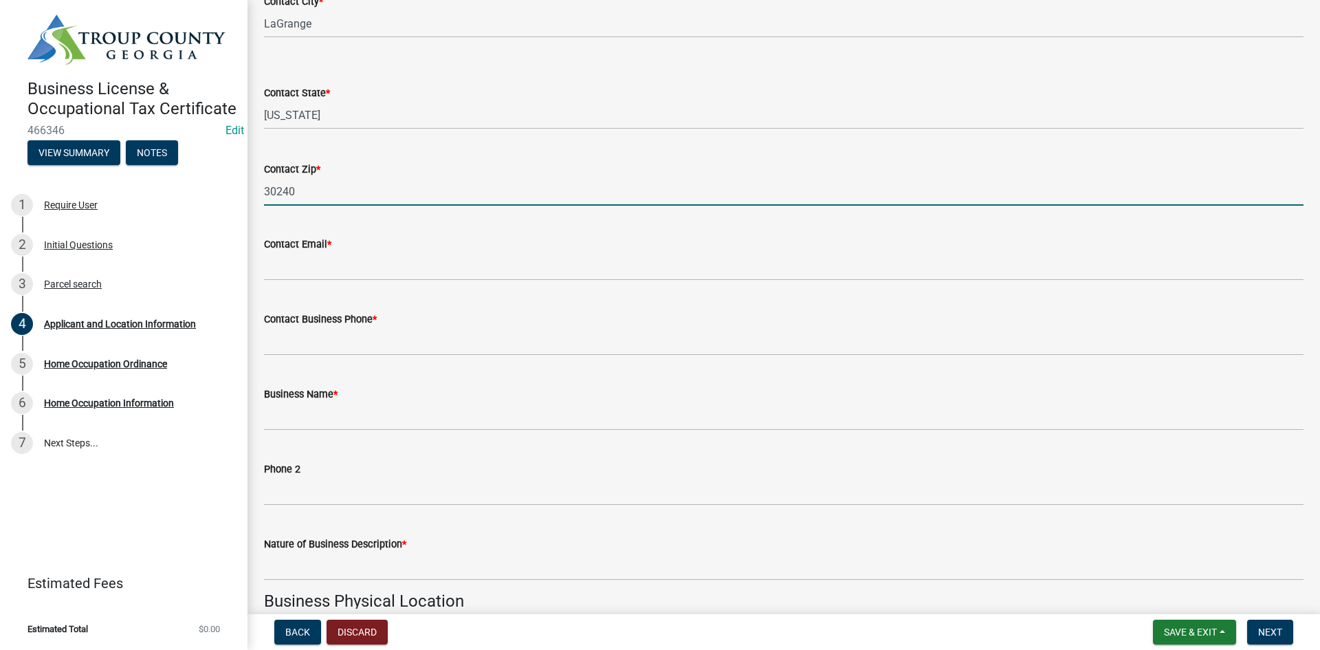
type input "30240"
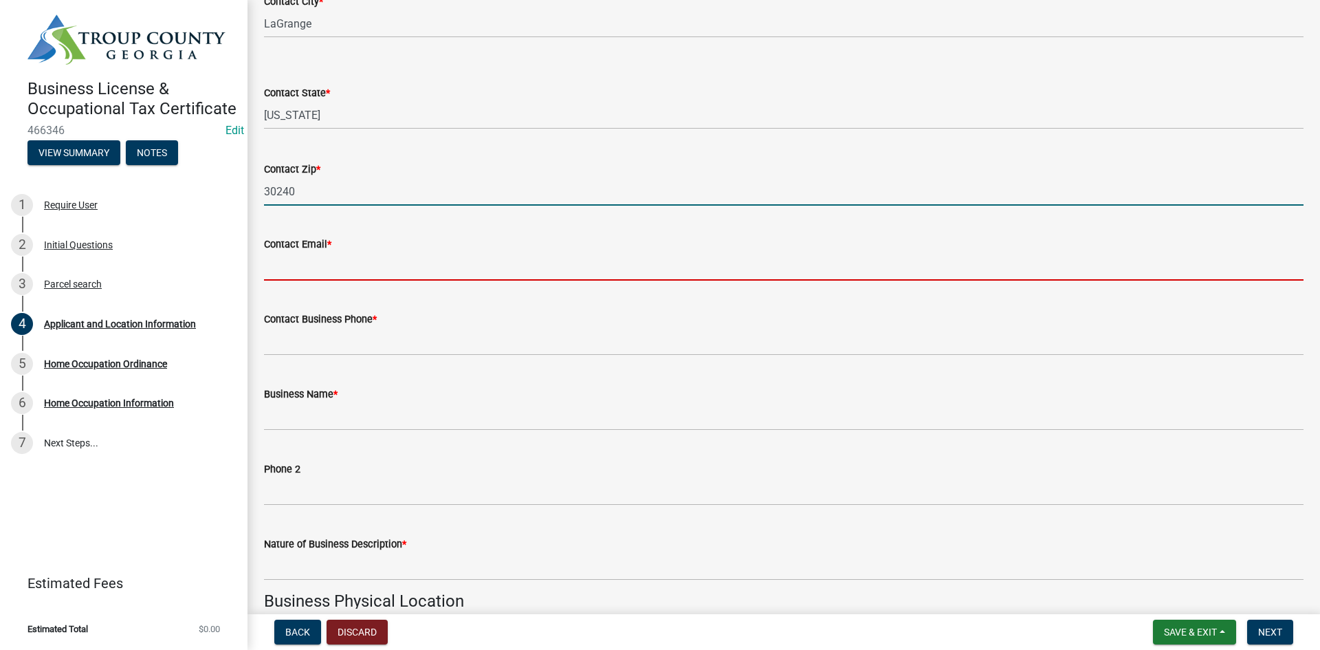
click at [326, 272] on input "Contact Email *" at bounding box center [783, 266] width 1039 height 28
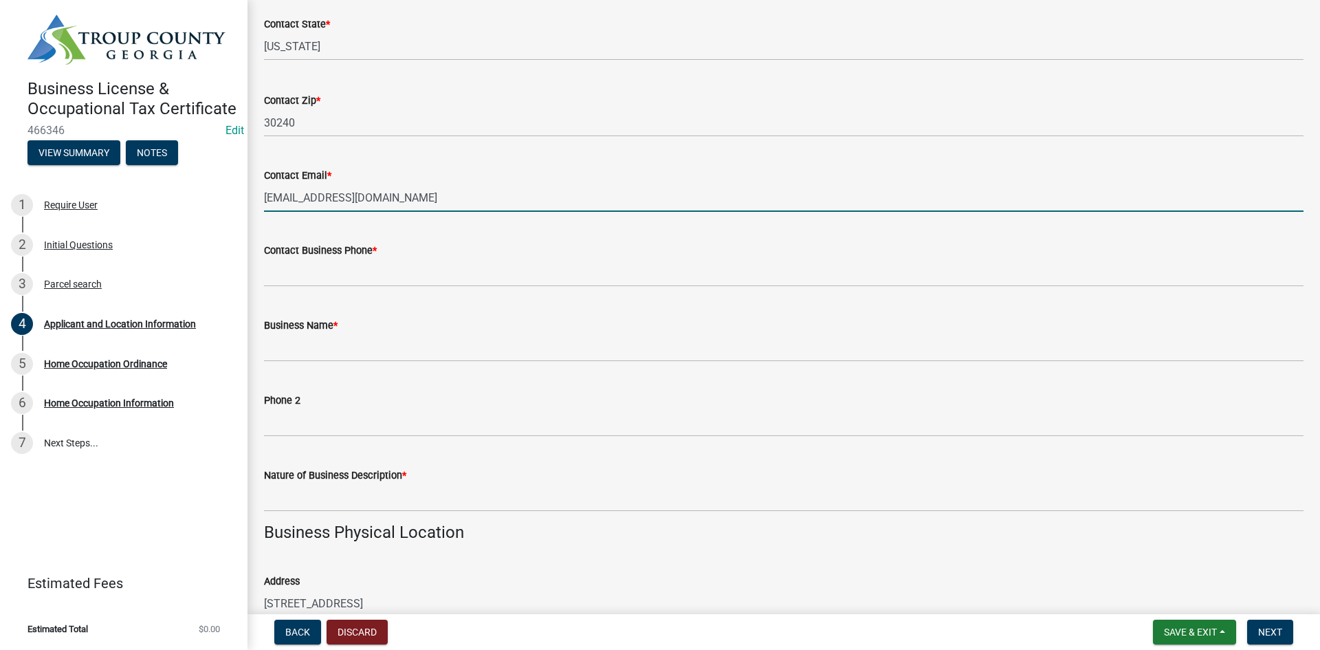
scroll to position [619, 0]
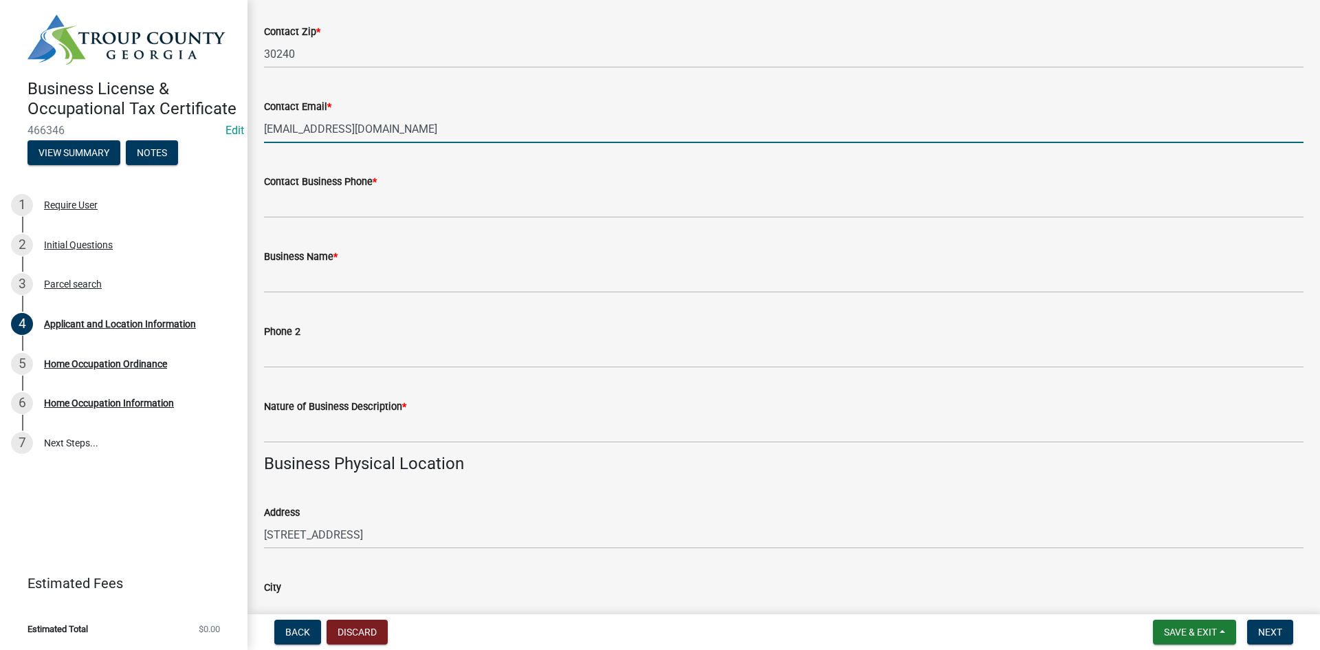
type input "[EMAIL_ADDRESS][DOMAIN_NAME]"
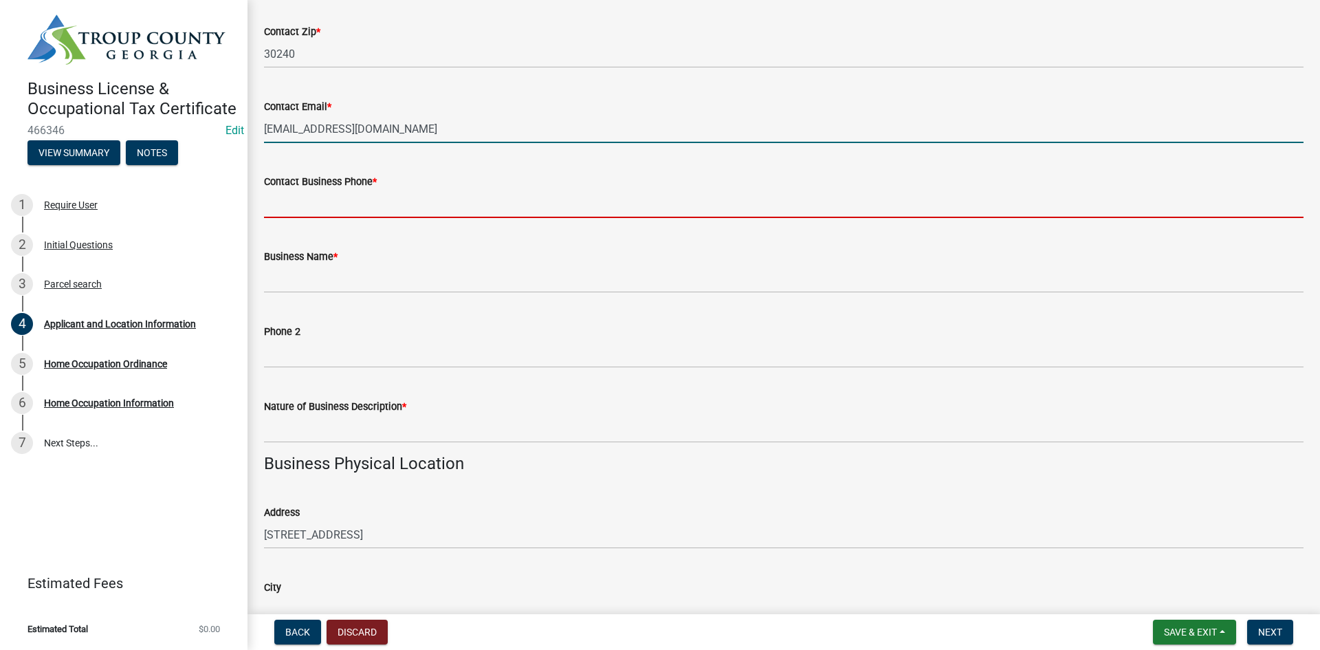
click at [421, 203] on input "Contact Business Phone *" at bounding box center [783, 204] width 1039 height 28
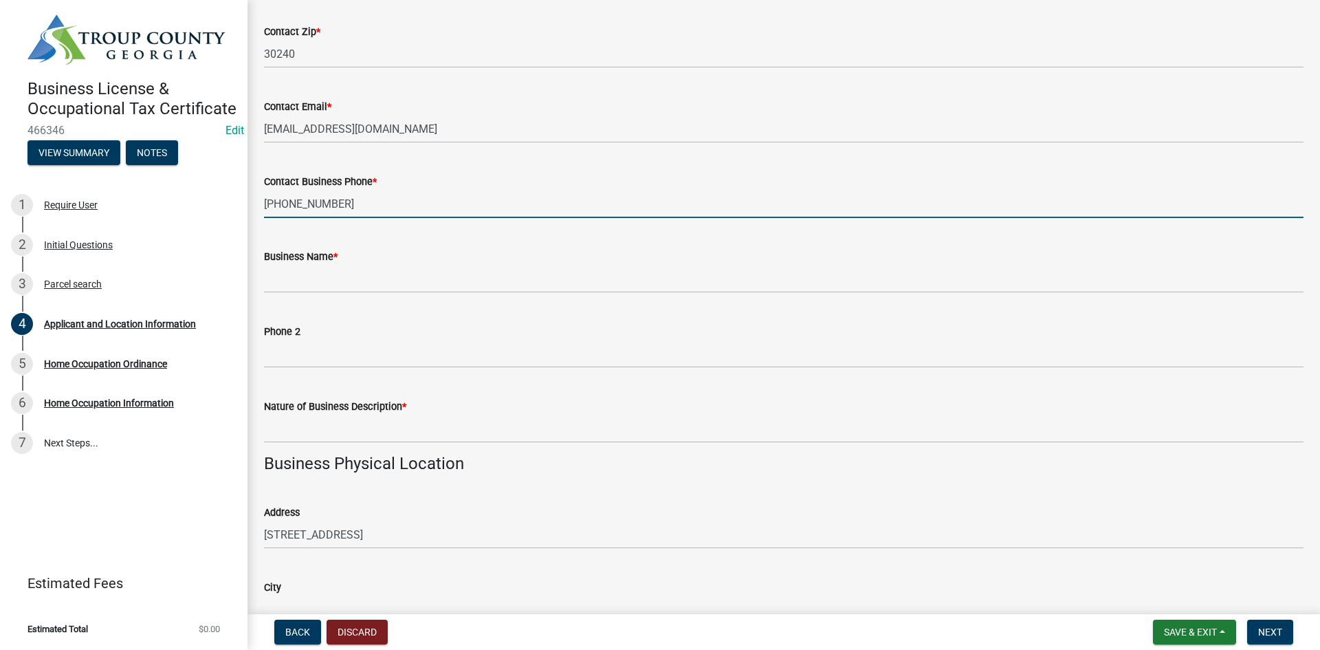
drag, startPoint x: 356, startPoint y: 197, endPoint x: 256, endPoint y: 223, distance: 103.7
click at [254, 223] on div "Applicant and Location Information share Share The applicant is the * Owner Age…" at bounding box center [784, 497] width 1060 height 2199
type input "[PHONE_NUMBER]"
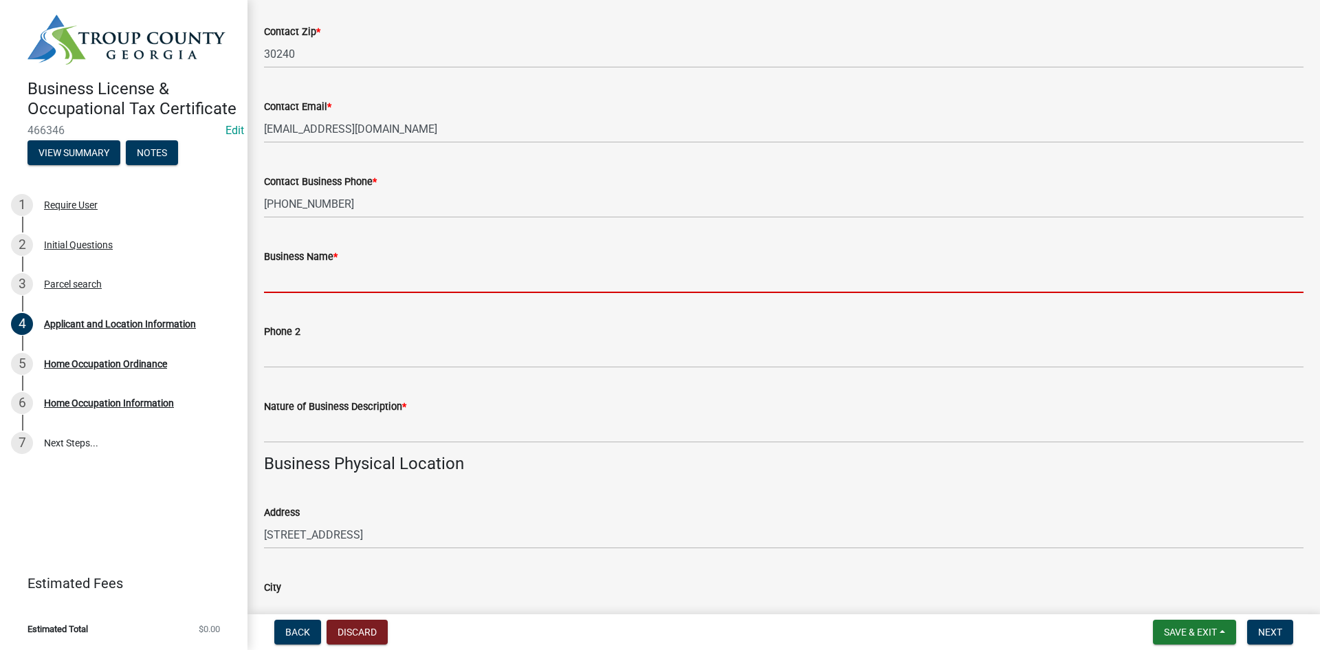
click at [441, 272] on input "Business Name *" at bounding box center [783, 279] width 1039 height 28
paste input "[PHONE_NUMBER]"
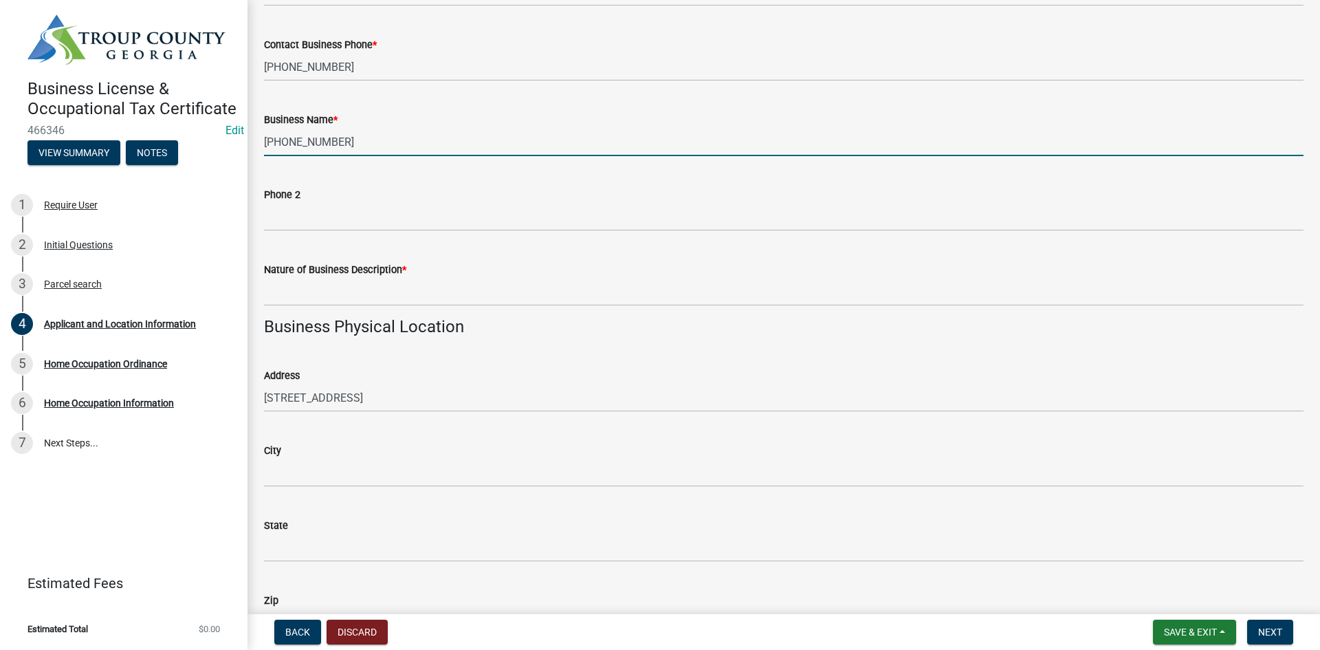
scroll to position [756, 0]
type input "[PHONE_NUMBER]"
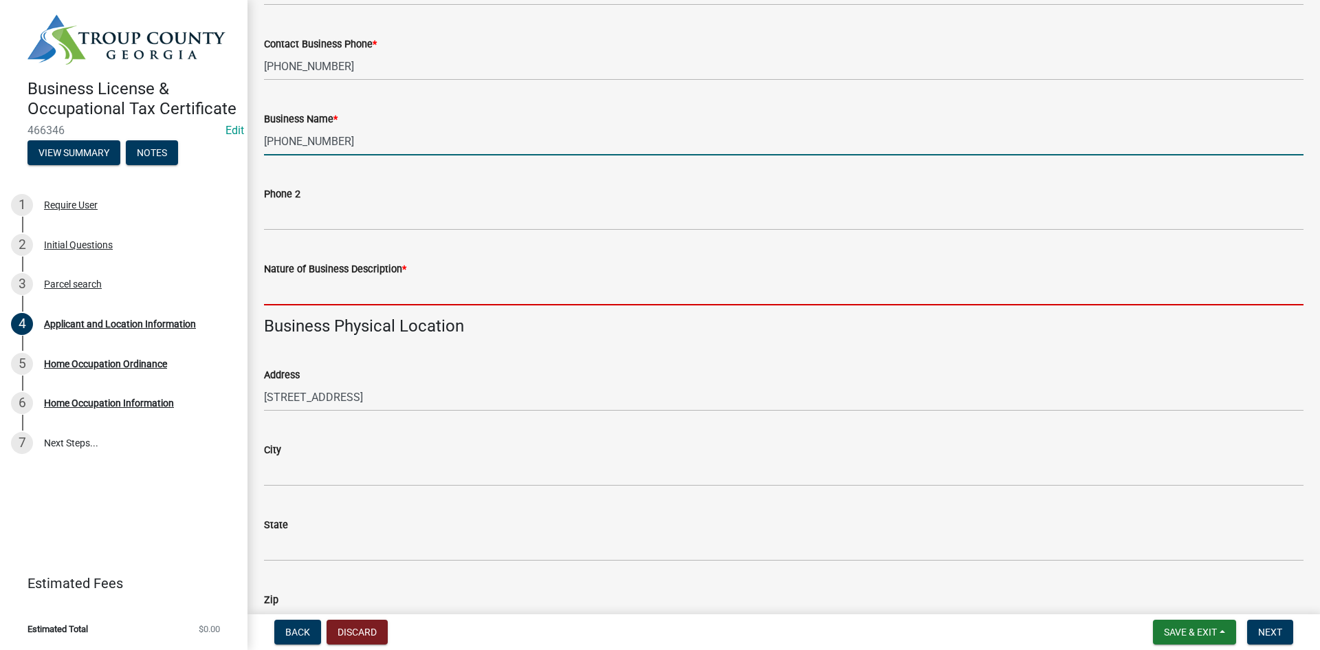
click at [415, 296] on input "Nature of Business Description *" at bounding box center [783, 291] width 1039 height 28
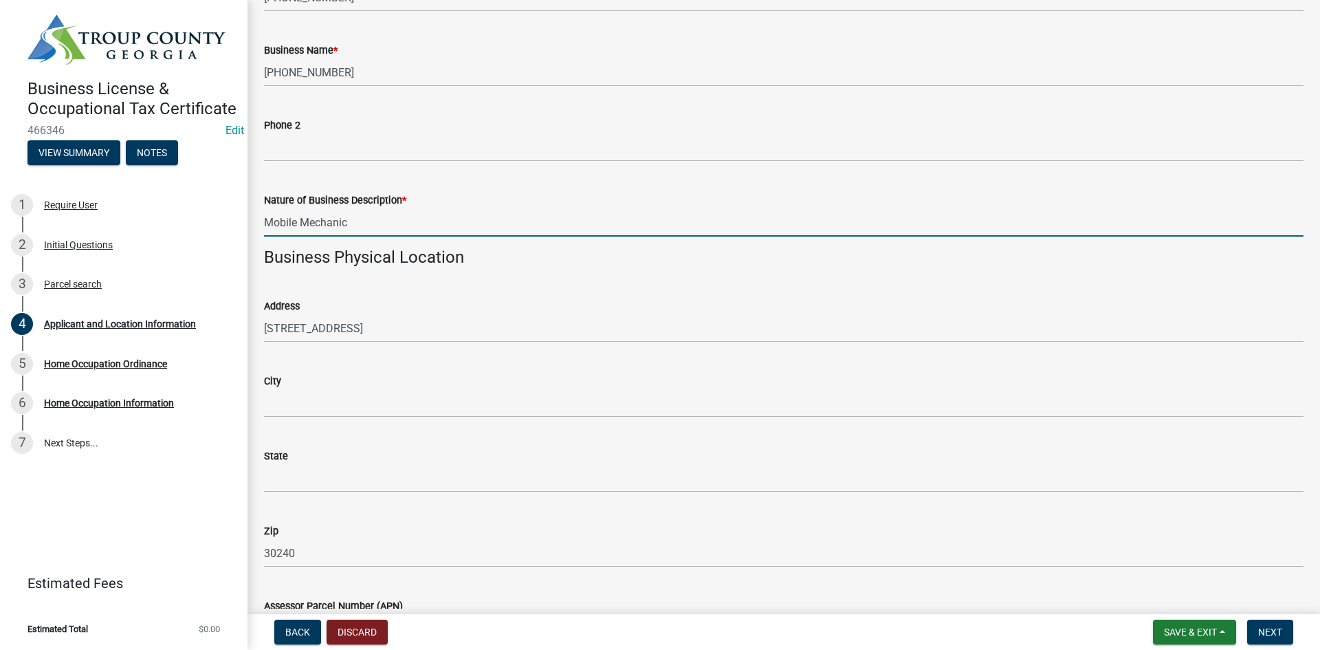
type input "Mobile Mechanic"
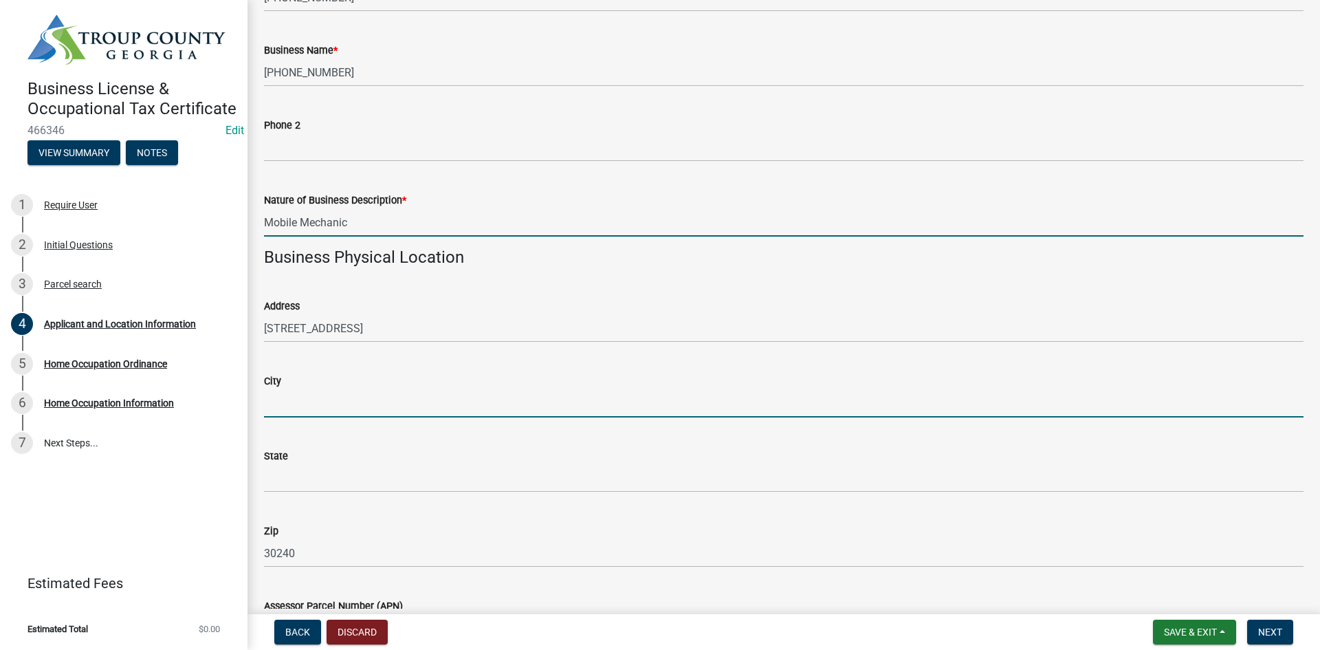
click at [358, 410] on input "City" at bounding box center [783, 403] width 1039 height 28
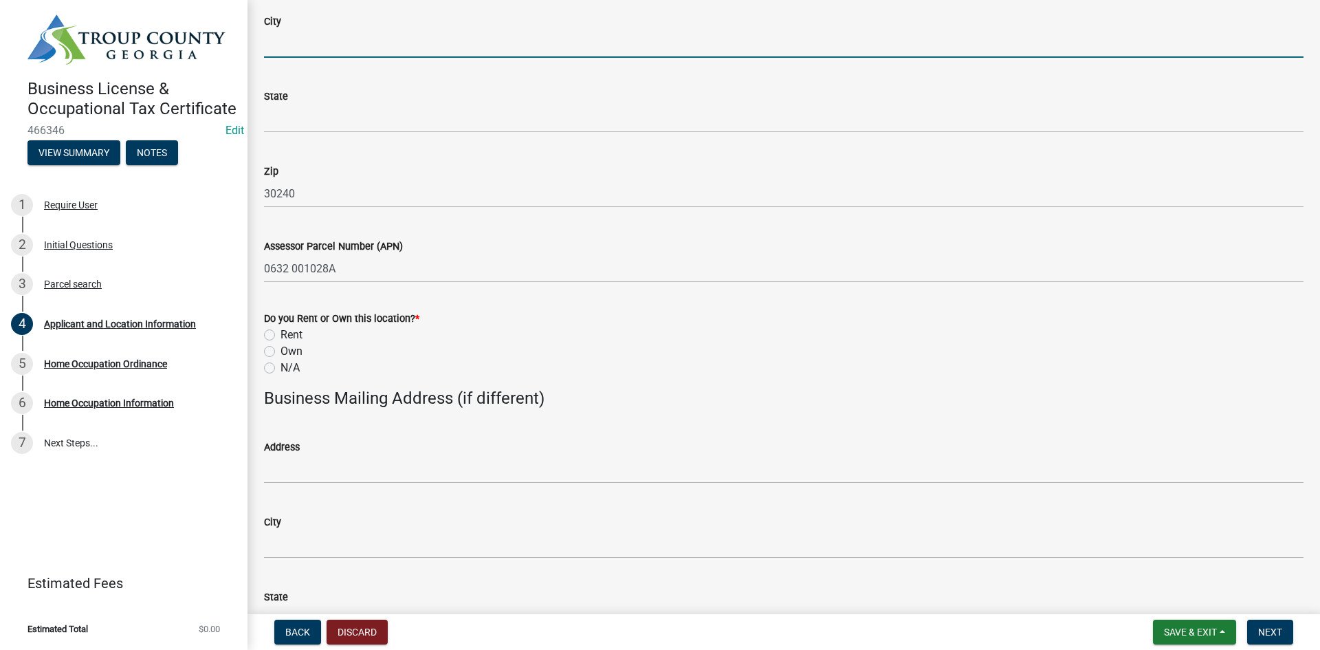
scroll to position [1031, 0]
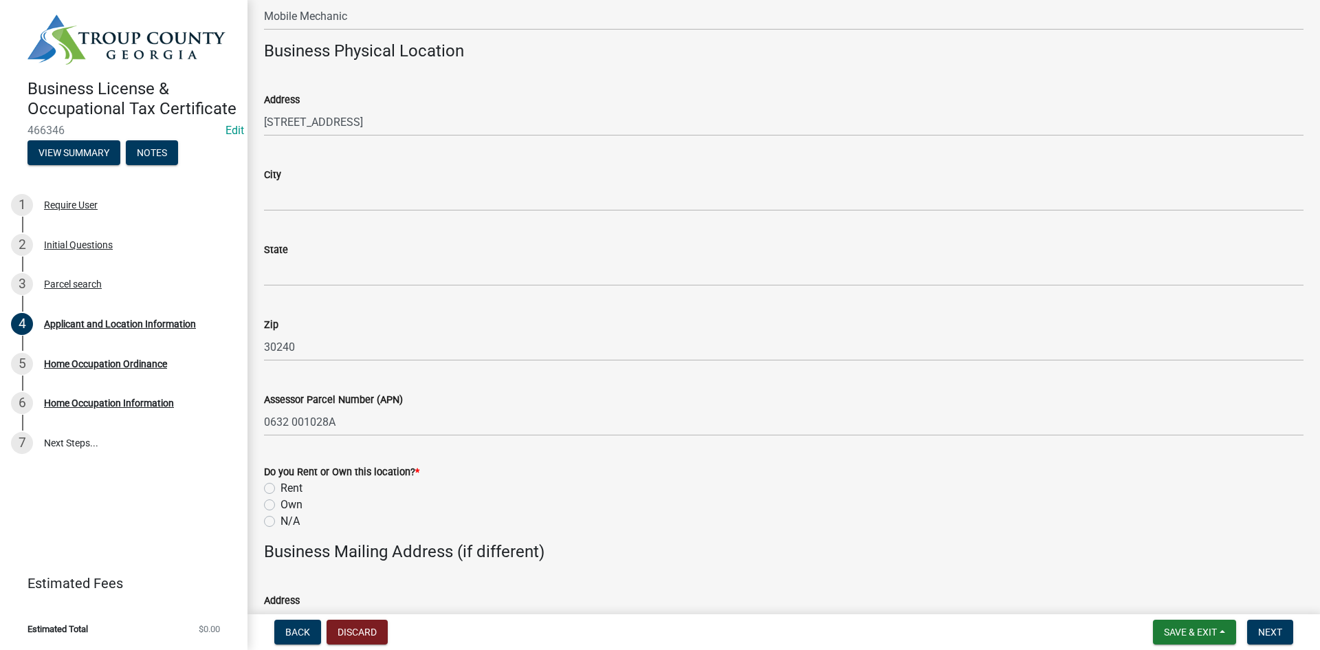
click at [336, 210] on wm-data-entity-input "City" at bounding box center [783, 184] width 1039 height 75
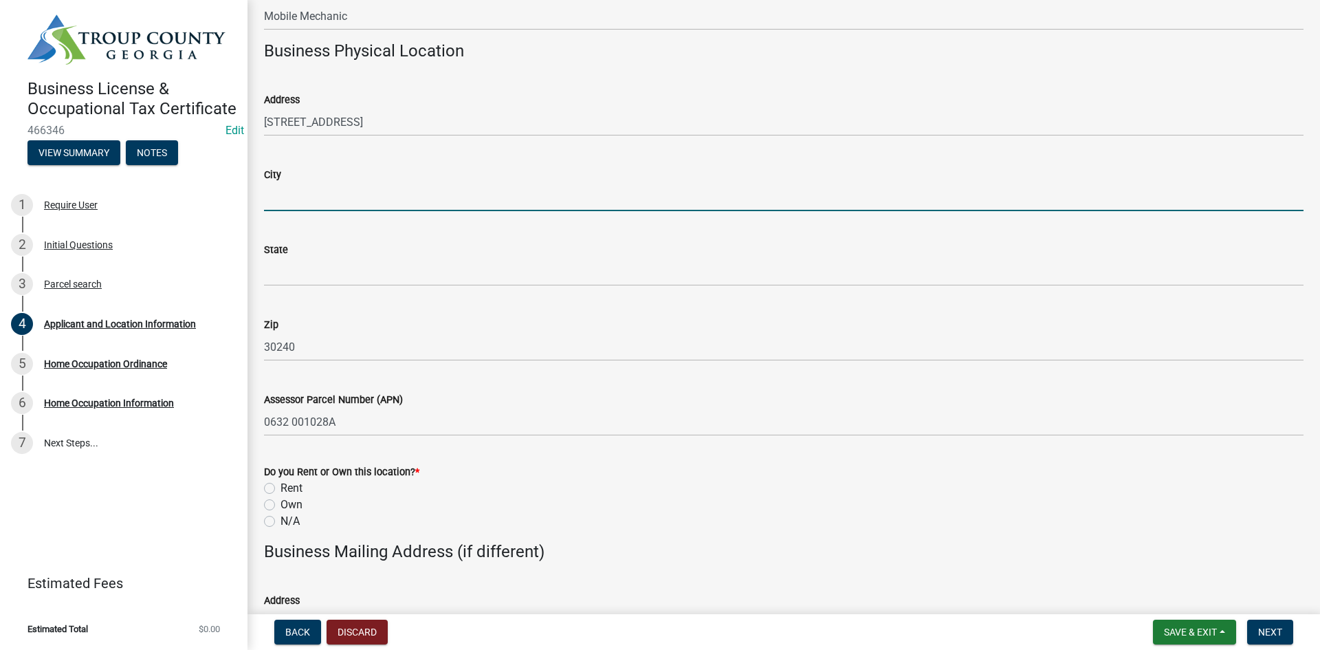
click at [335, 207] on input "City" at bounding box center [783, 197] width 1039 height 28
type input "LaGrange"
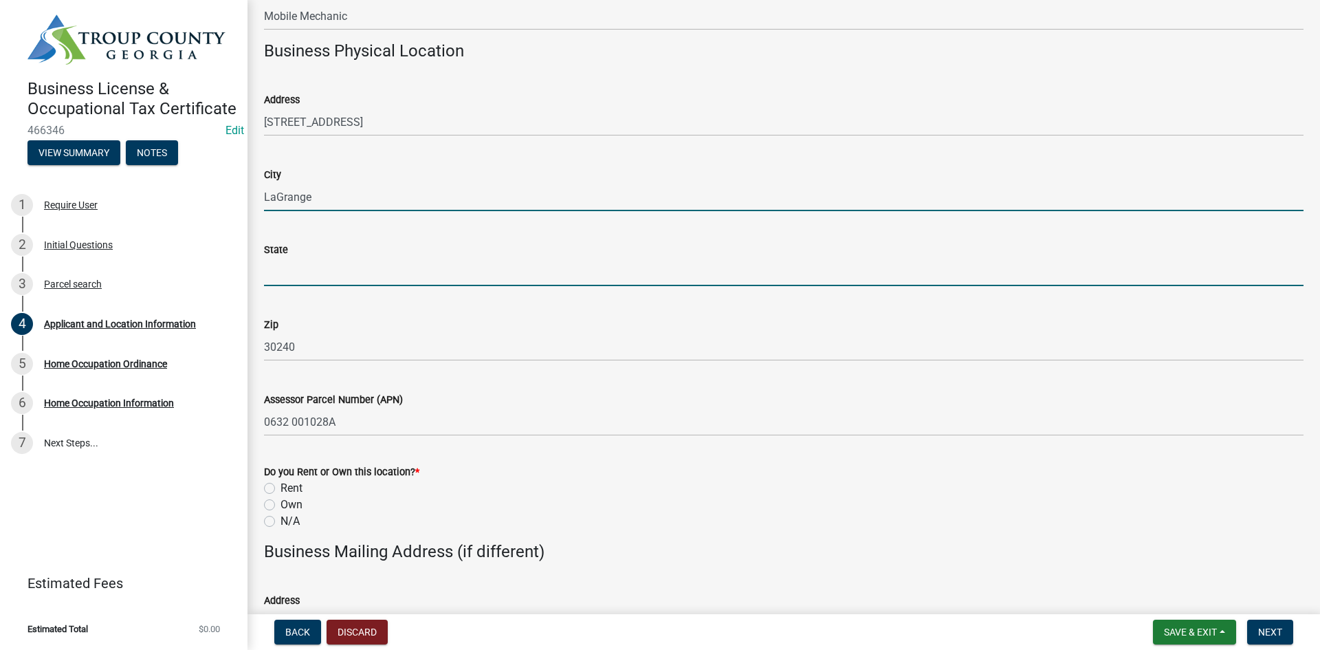
click at [352, 277] on input "State" at bounding box center [783, 272] width 1039 height 28
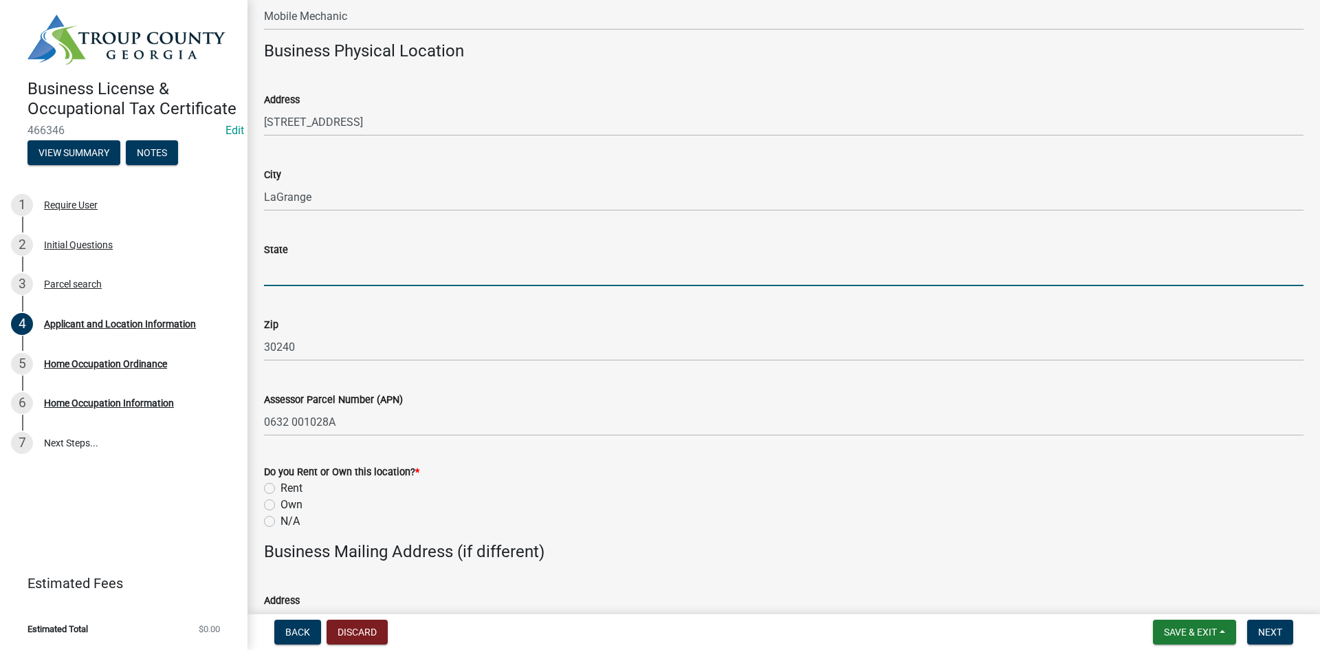
type input "GA"
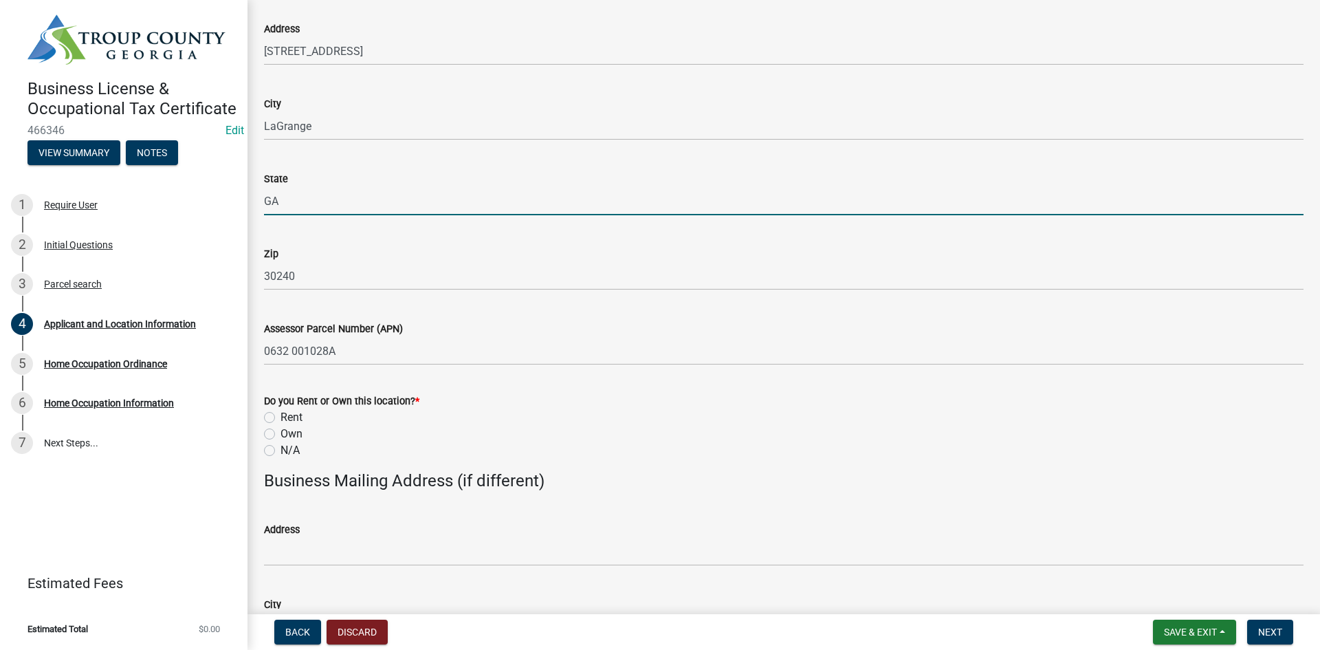
scroll to position [1169, 0]
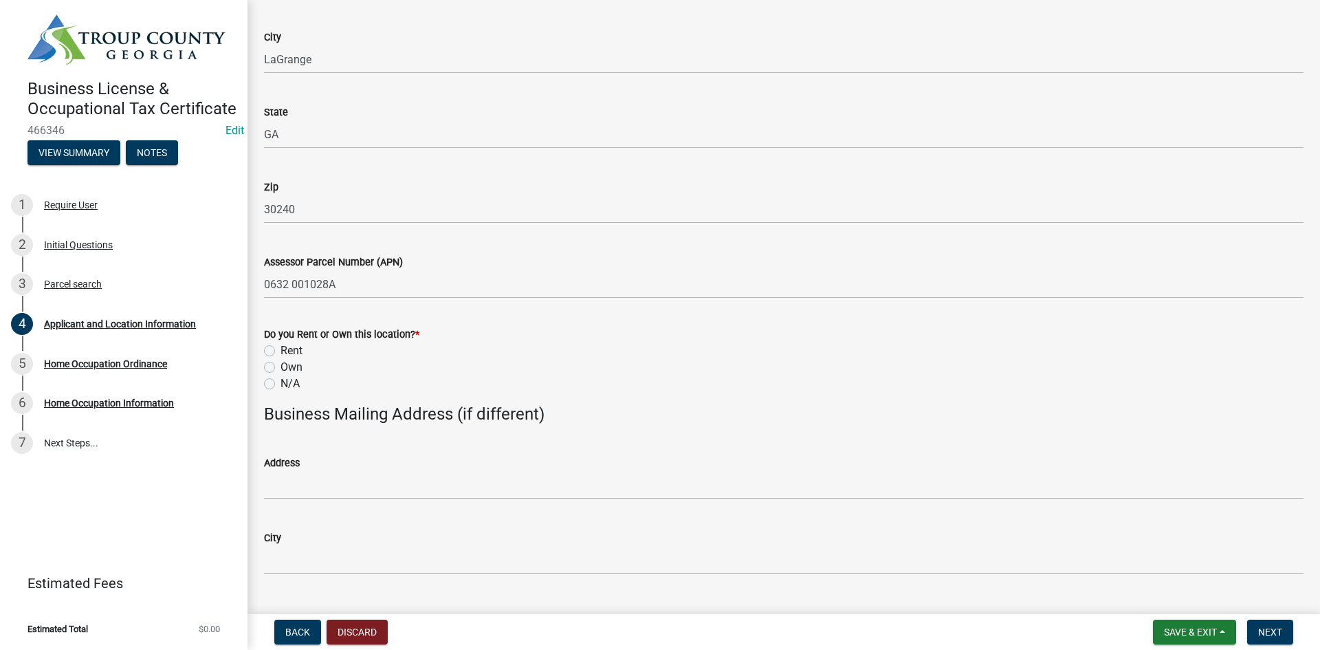
click at [280, 351] on label "Rent" at bounding box center [291, 350] width 22 height 16
click at [280, 351] on input "Rent" at bounding box center [284, 346] width 9 height 9
radio input "true"
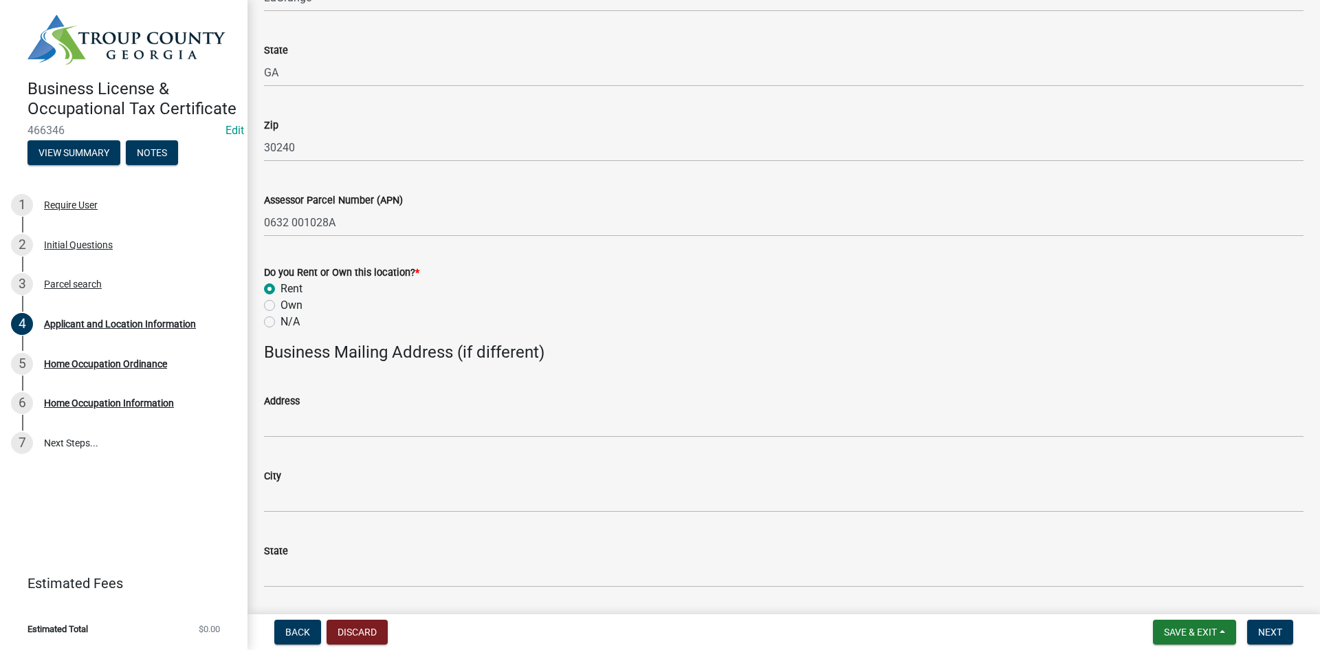
scroll to position [1443, 0]
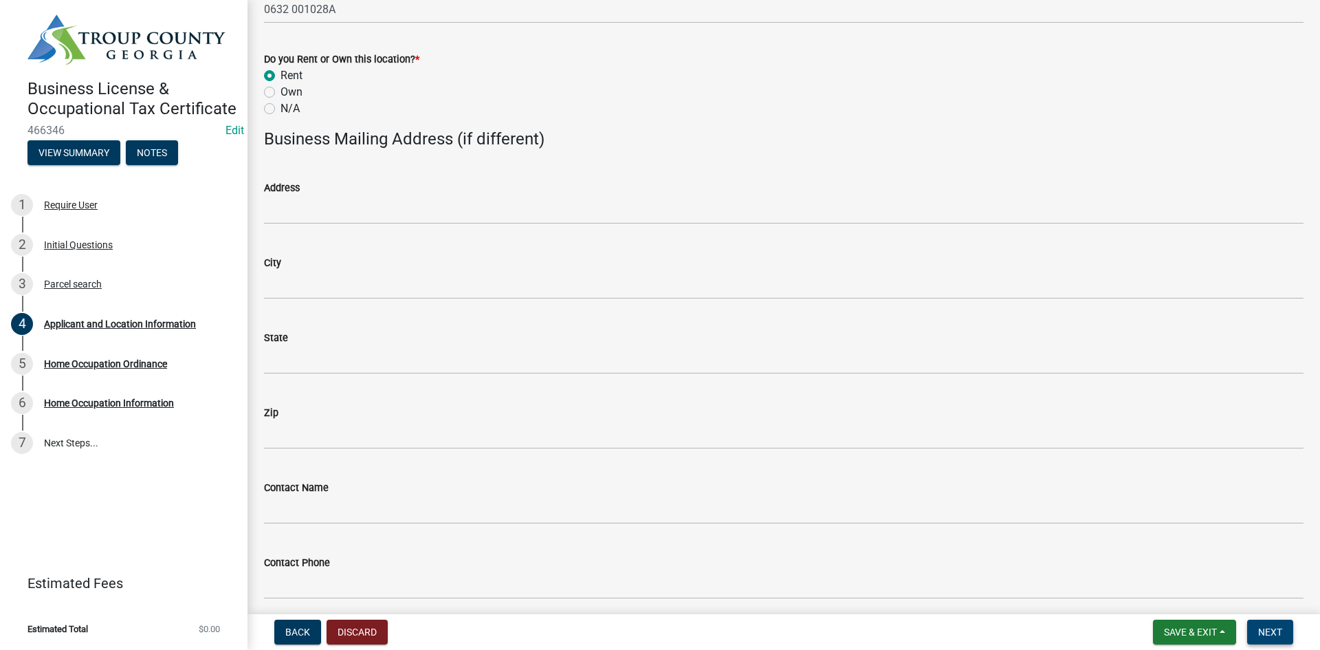
click at [1275, 635] on span "Next" at bounding box center [1270, 631] width 24 height 11
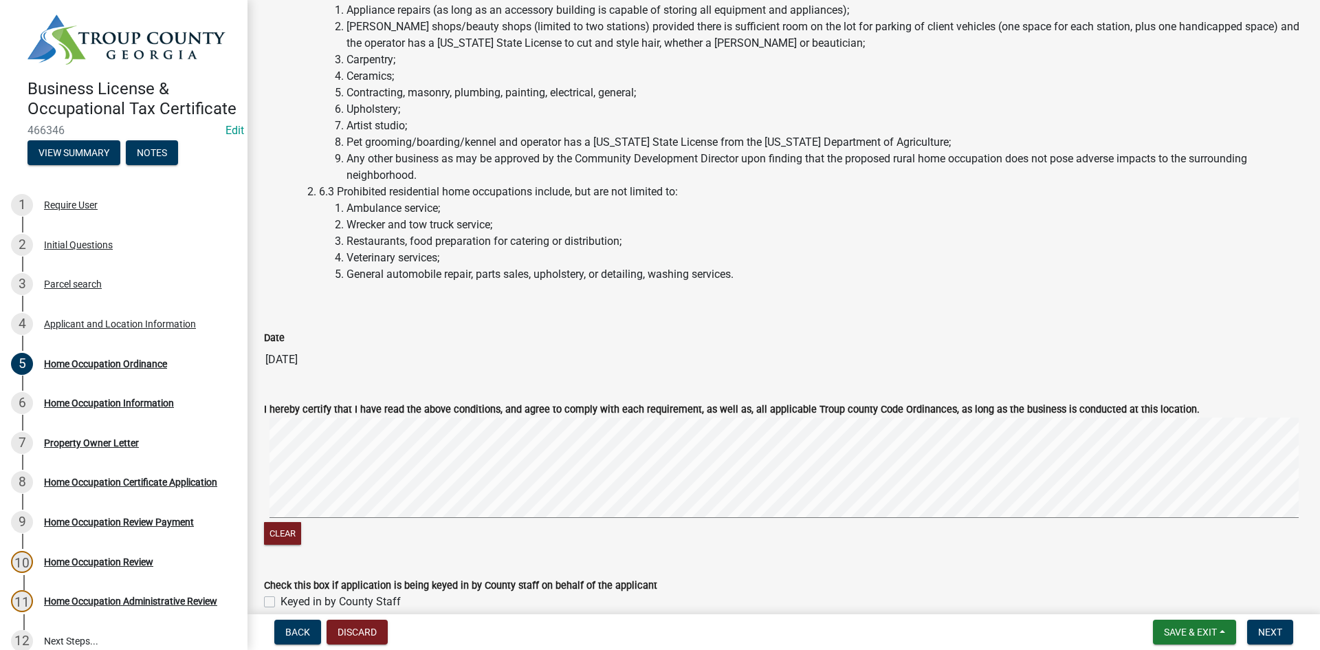
scroll to position [2593, 0]
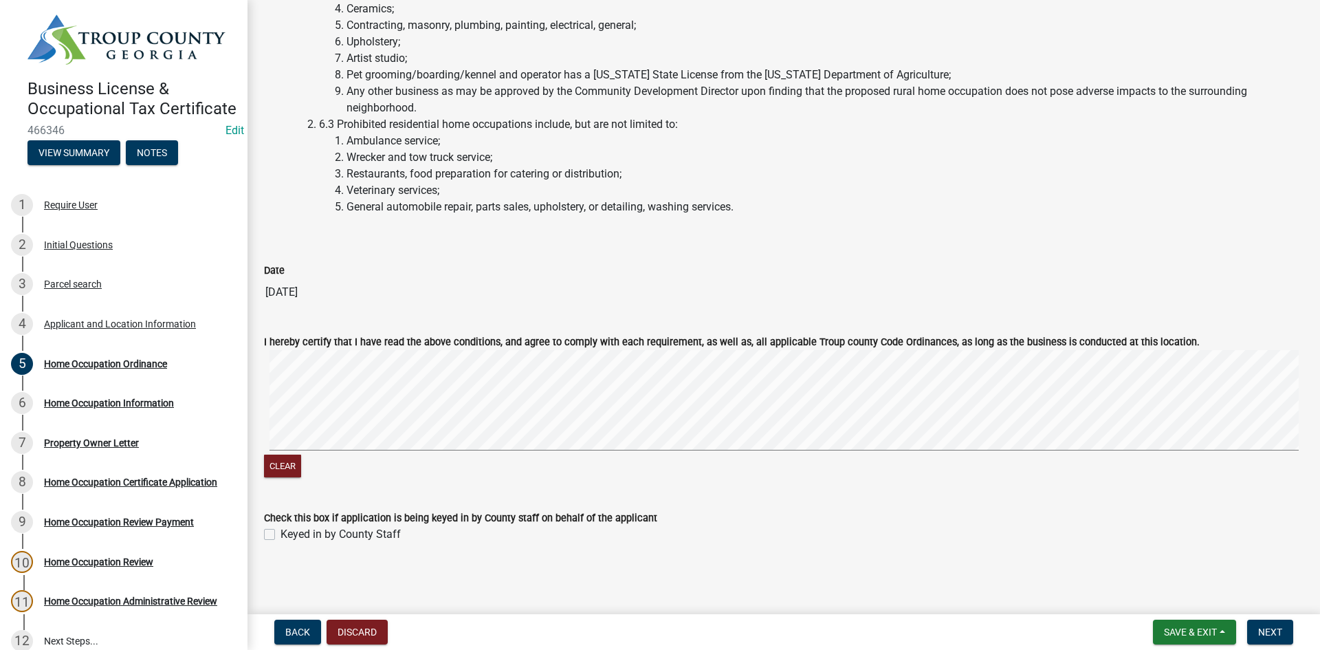
click at [280, 535] on label "Keyed in by County Staff" at bounding box center [340, 534] width 120 height 16
click at [280, 535] on input "Keyed in by County Staff" at bounding box center [284, 530] width 9 height 9
checkbox input "true"
click at [1266, 636] on span "Next" at bounding box center [1270, 631] width 24 height 11
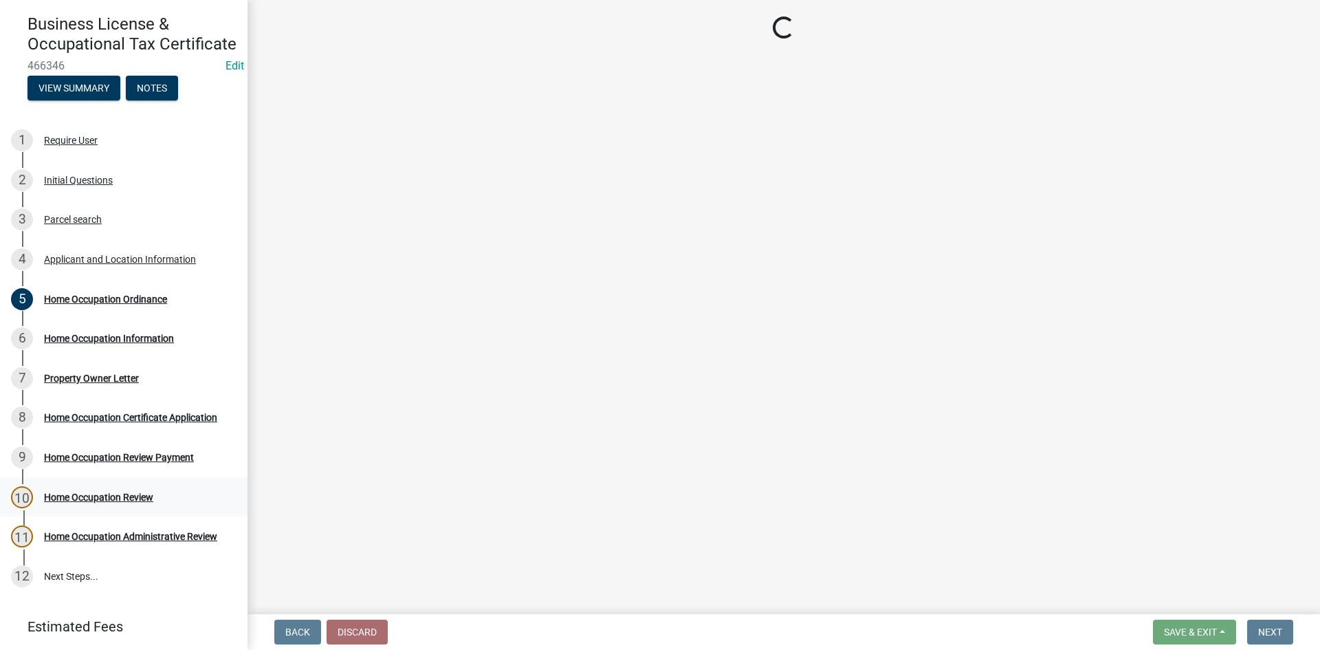
scroll to position [125, 0]
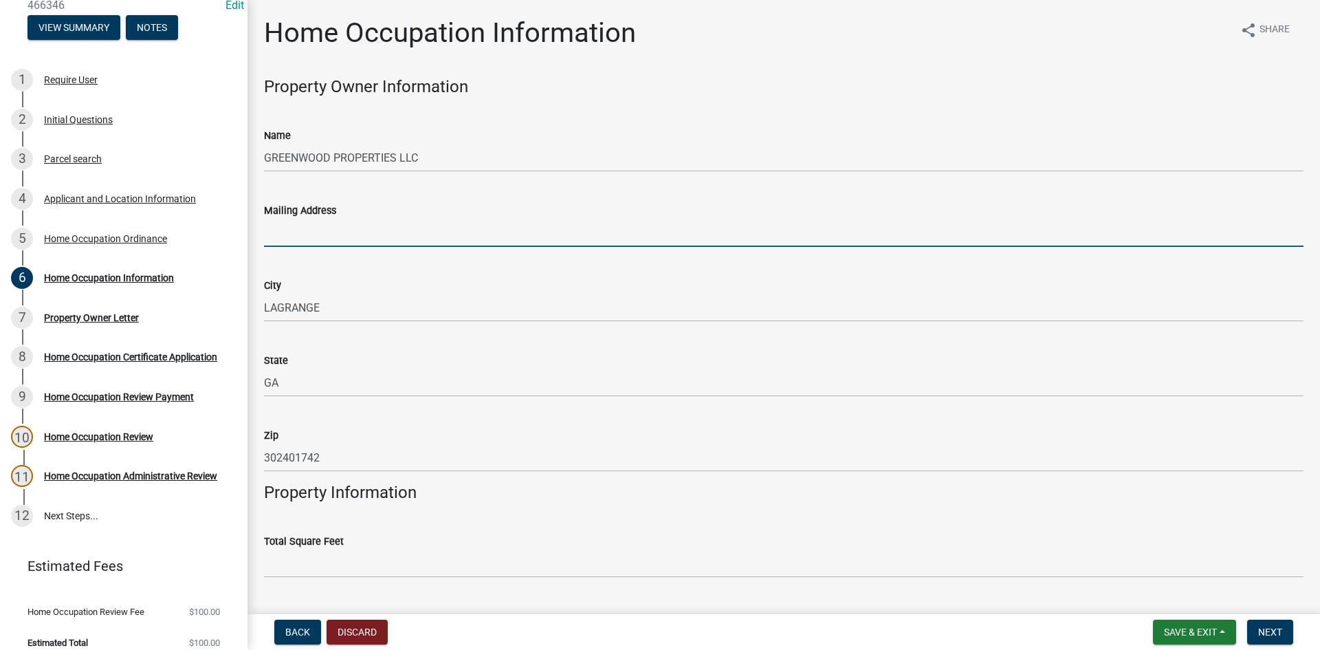
click at [340, 235] on input "Mailing Address" at bounding box center [783, 233] width 1039 height 28
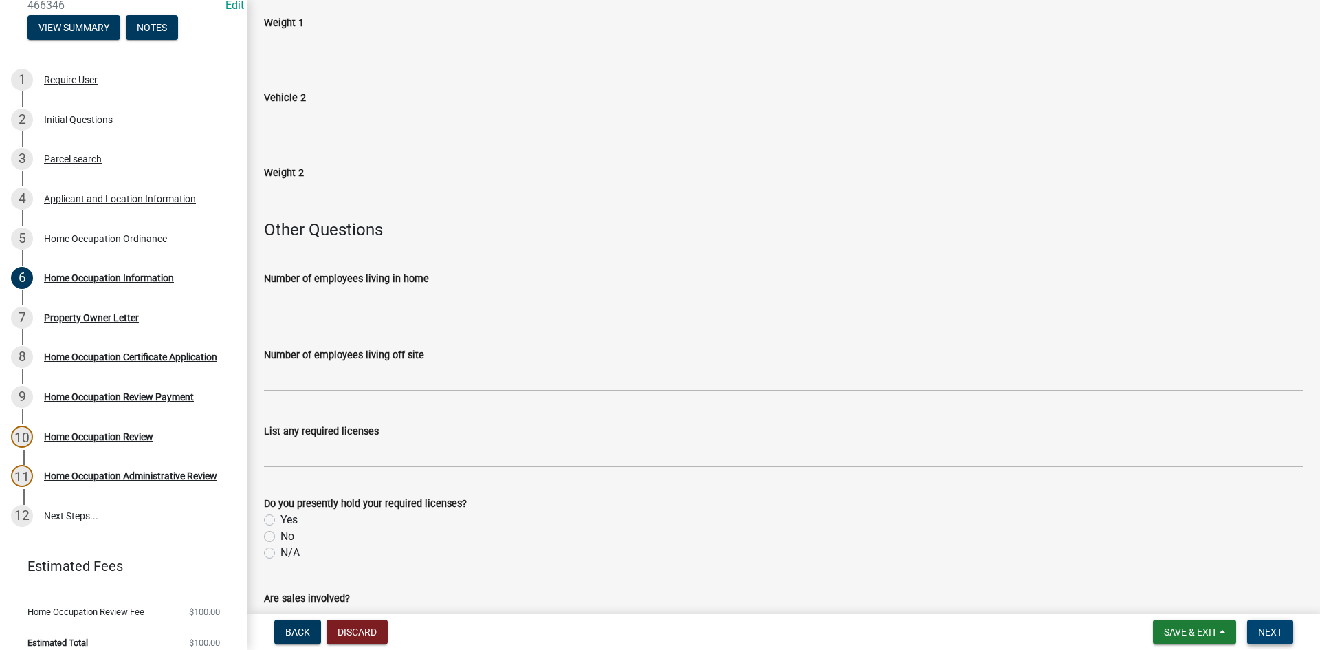
scroll to position [2406, 0]
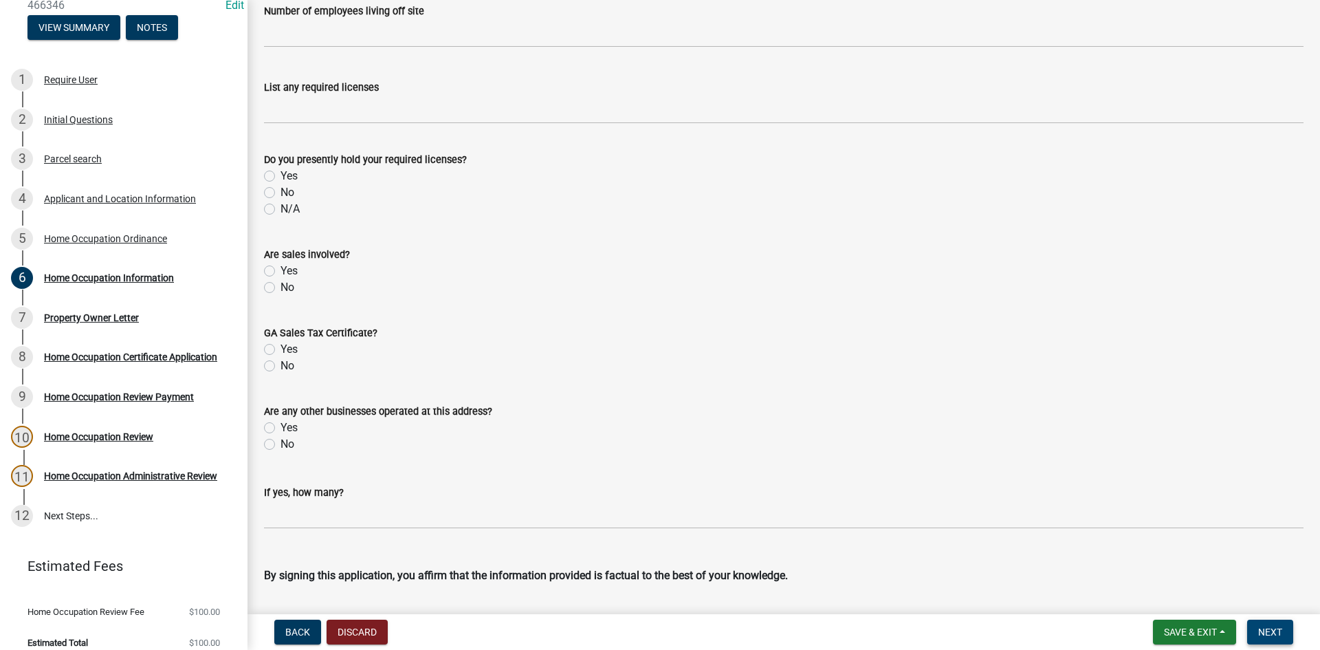
type input "[STREET_ADDRESS][PERSON_NAME]"
click at [1285, 626] on button "Next" at bounding box center [1270, 631] width 46 height 25
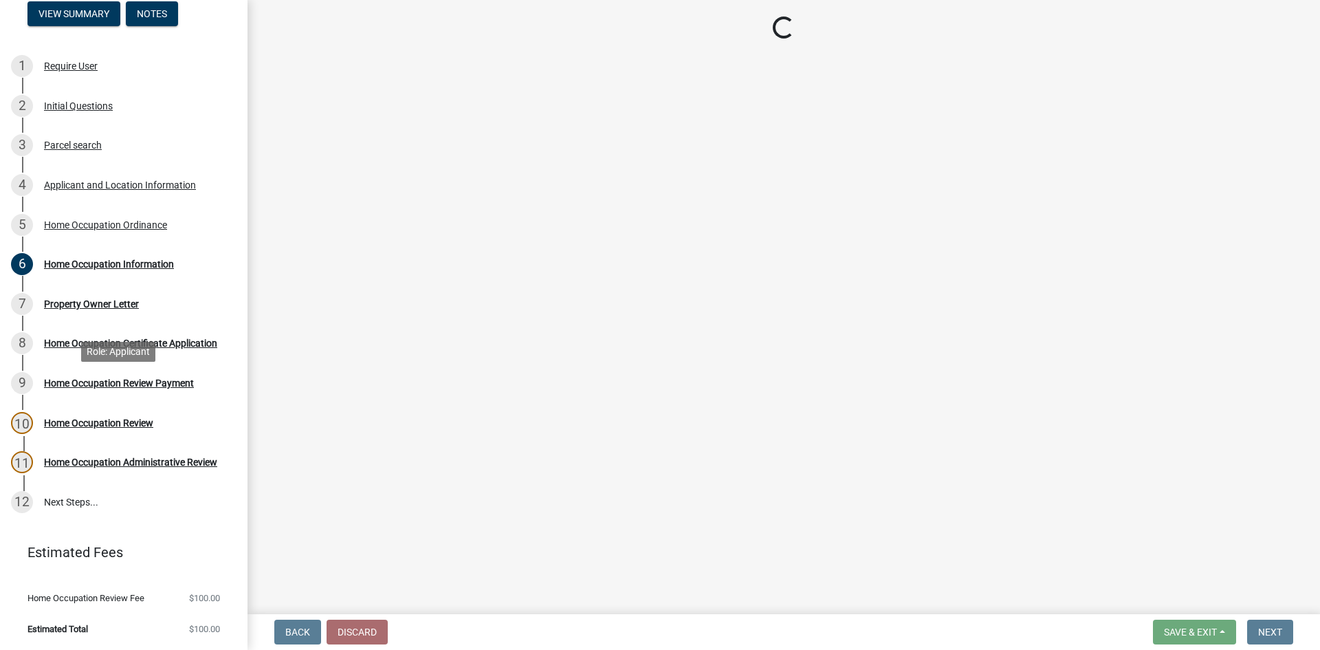
scroll to position [156, 0]
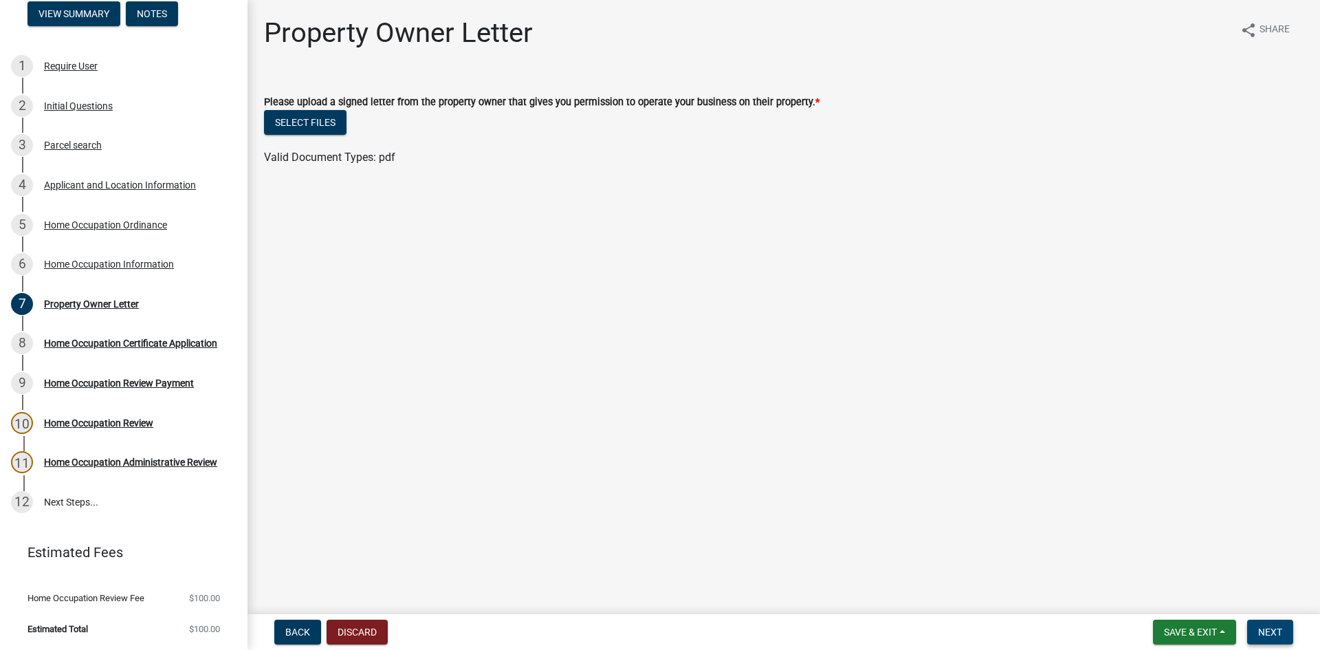
click at [1270, 626] on span "Next" at bounding box center [1270, 631] width 24 height 11
click at [303, 124] on button "Select files" at bounding box center [305, 122] width 82 height 25
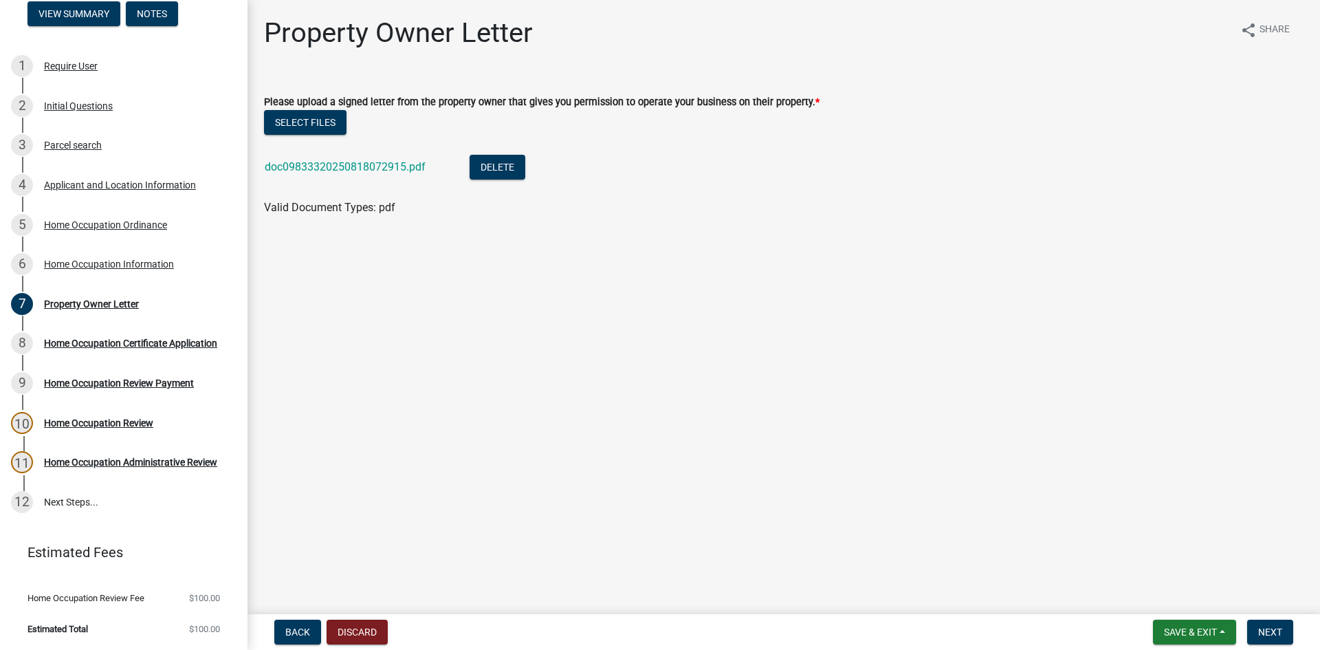
click at [1292, 617] on nav "Back Discard Save & Exit Save Save & Exit Next" at bounding box center [783, 632] width 1072 height 36
click at [1282, 630] on span "Next" at bounding box center [1270, 631] width 24 height 11
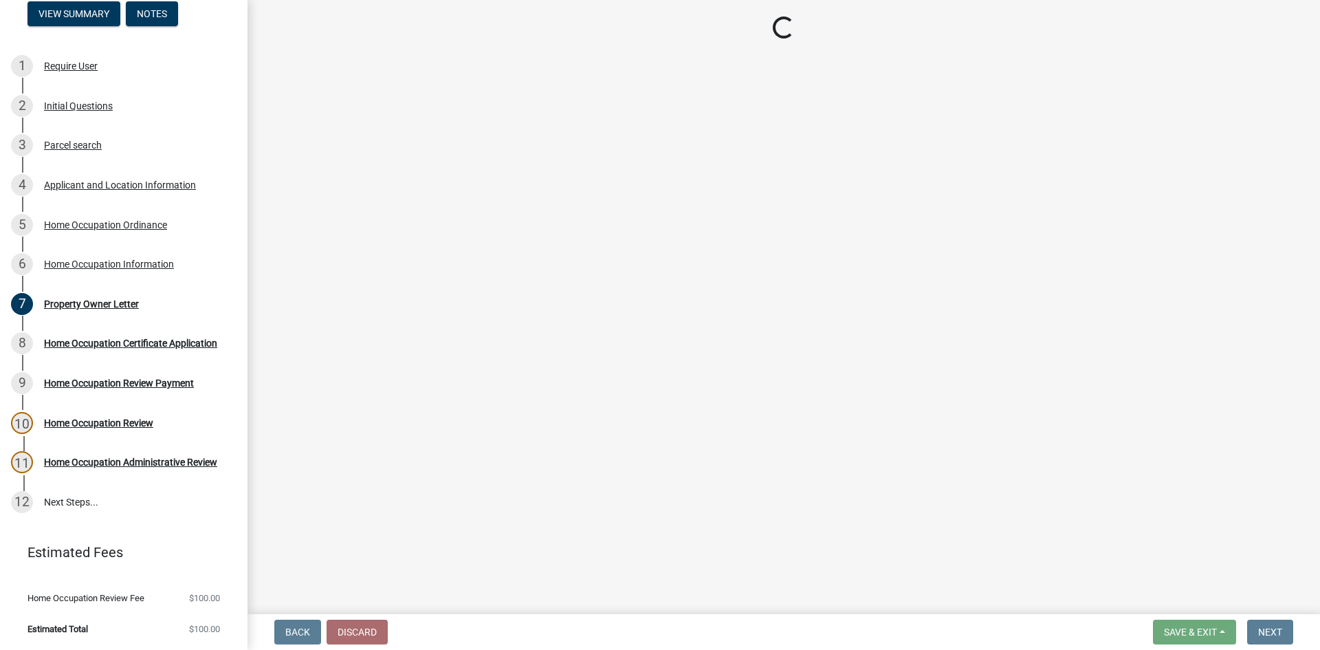
select select "3: 3"
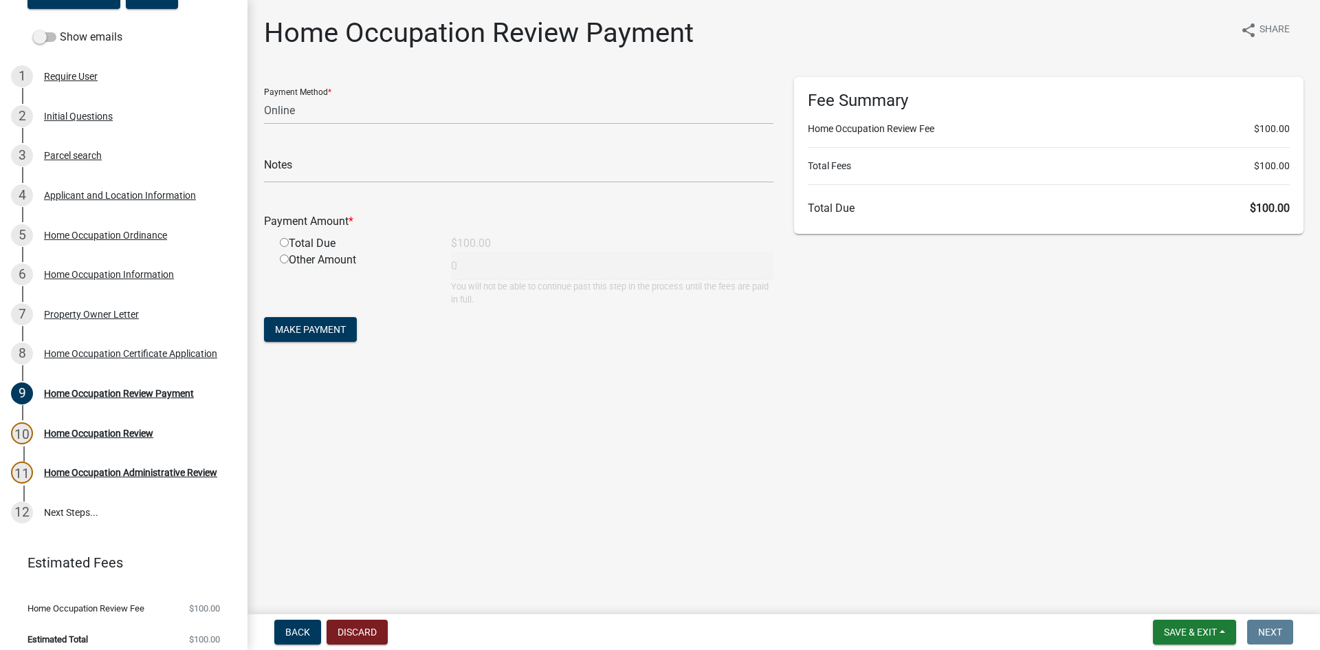
click at [284, 241] on input "radio" at bounding box center [284, 242] width 9 height 9
radio input "true"
type input "100"
click at [291, 334] on button "Make Payment" at bounding box center [310, 329] width 93 height 25
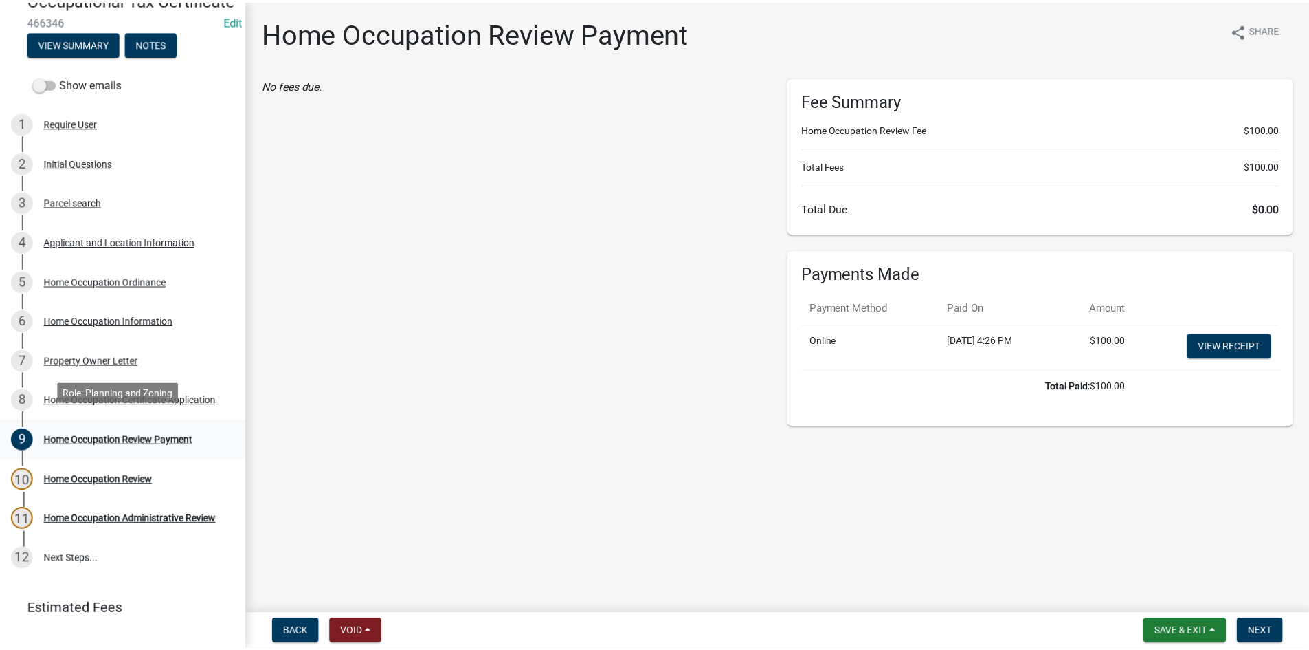
scroll to position [184, 0]
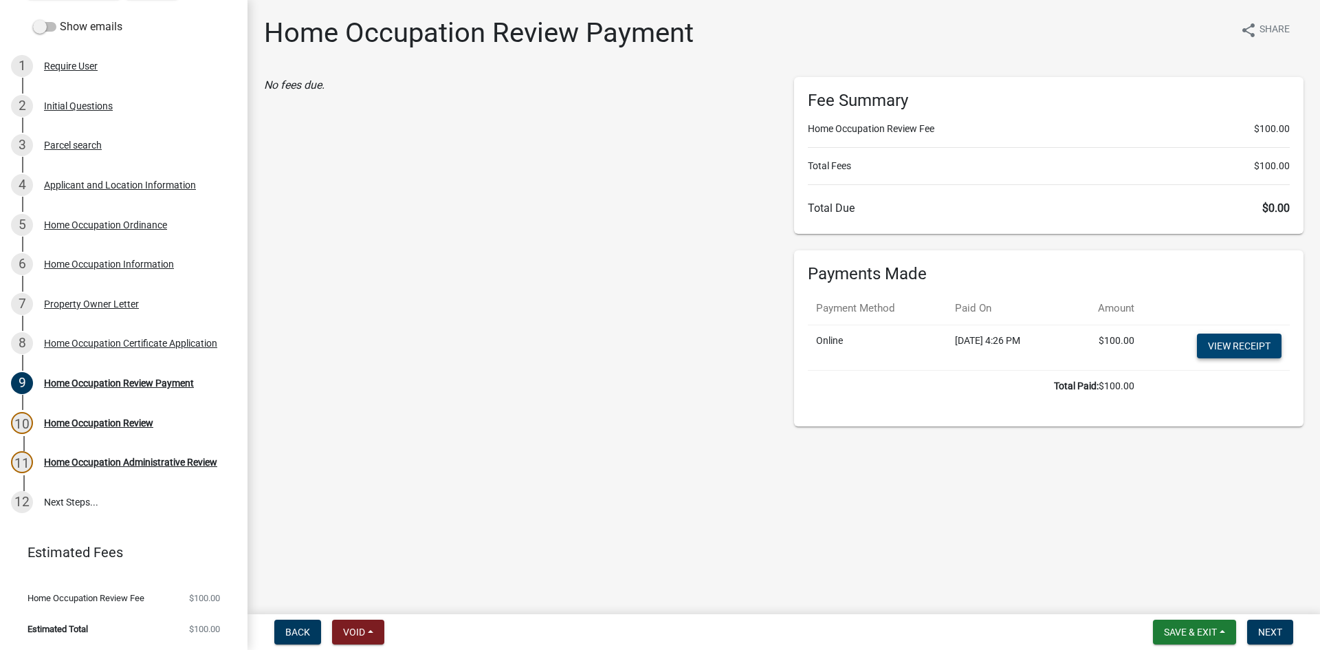
click at [1219, 336] on link "View receipt" at bounding box center [1239, 345] width 85 height 25
drag, startPoint x: 1206, startPoint y: 621, endPoint x: 1201, endPoint y: 614, distance: 8.0
click at [1206, 619] on nav "Back Void Withdraw Lock Expire Void Save & Exit Save Save & Exit Next" at bounding box center [783, 632] width 1072 height 36
click at [1191, 602] on main "Home Occupation Review Payment share Share No fees due. Fee Summary Home Occupa…" at bounding box center [783, 304] width 1072 height 608
drag, startPoint x: 1187, startPoint y: 627, endPoint x: 1187, endPoint y: 610, distance: 16.5
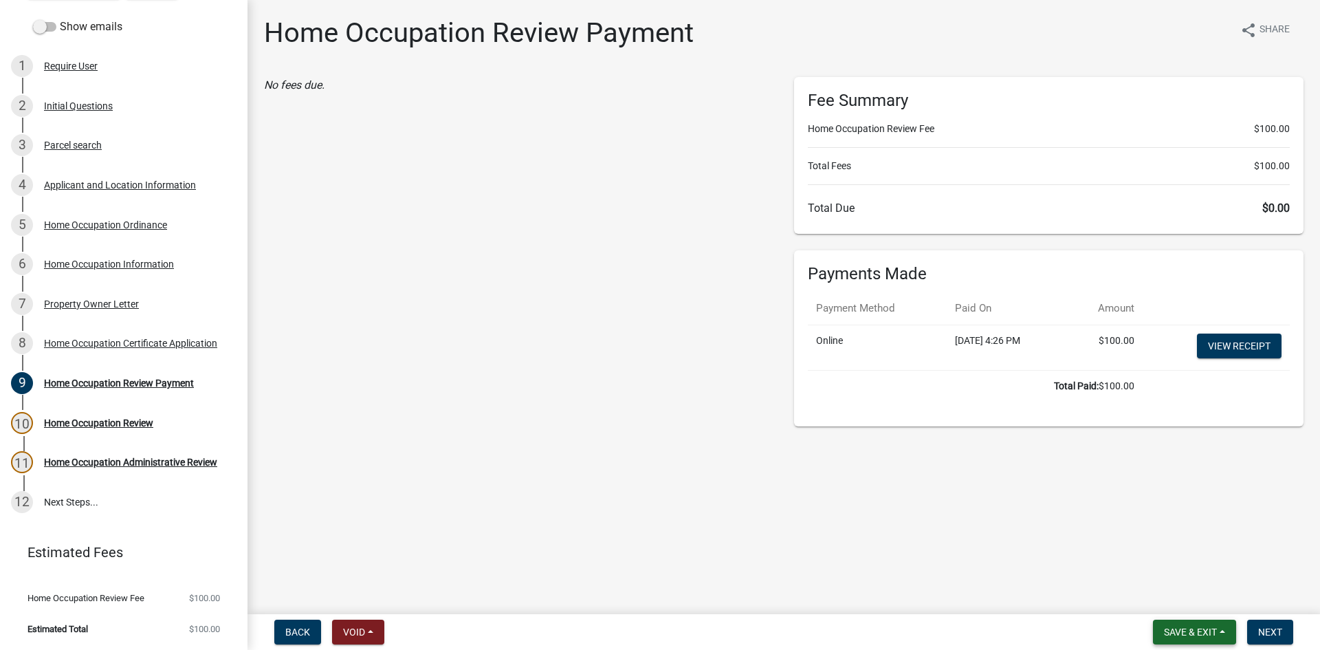
click at [1187, 624] on button "Save & Exit" at bounding box center [1194, 631] width 83 height 25
drag, startPoint x: 1184, startPoint y: 602, endPoint x: 971, endPoint y: 550, distance: 220.1
click at [1169, 596] on button "Save & Exit" at bounding box center [1181, 595] width 110 height 33
